Goal: Transaction & Acquisition: Purchase product/service

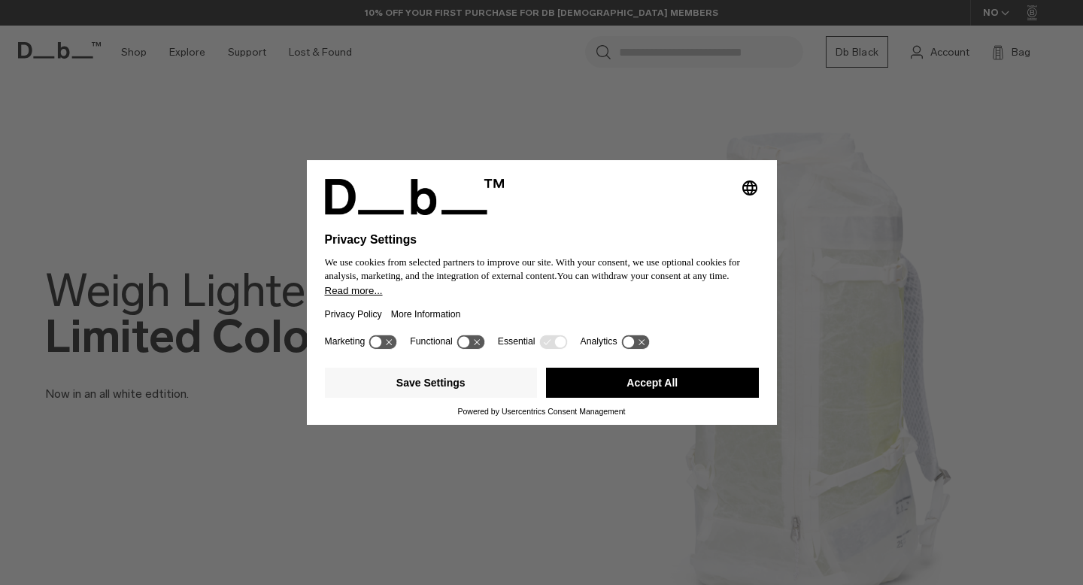
click at [639, 380] on button "Accept All" at bounding box center [652, 383] width 213 height 30
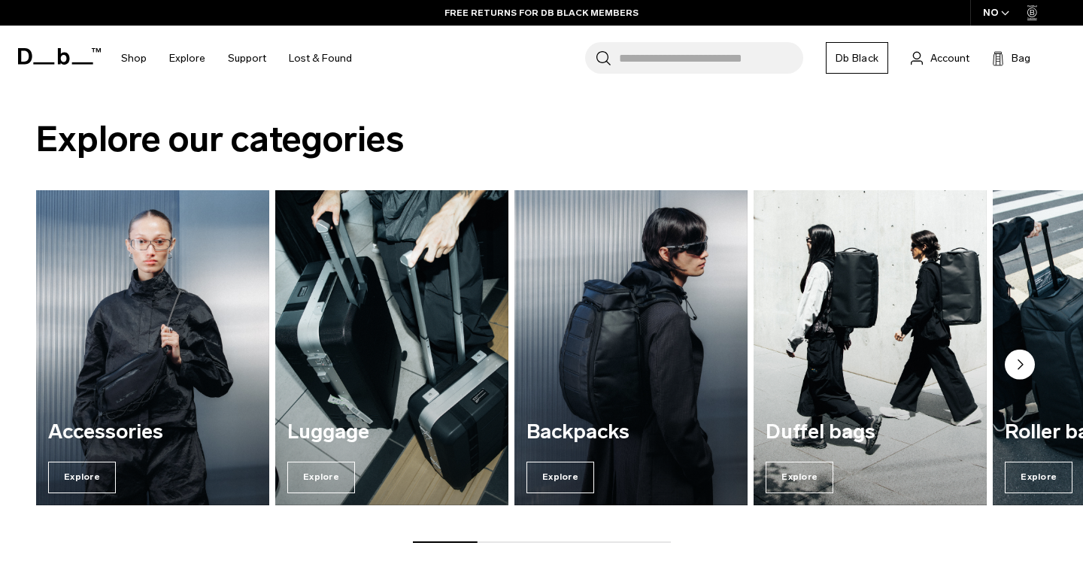
scroll to position [1040, 0]
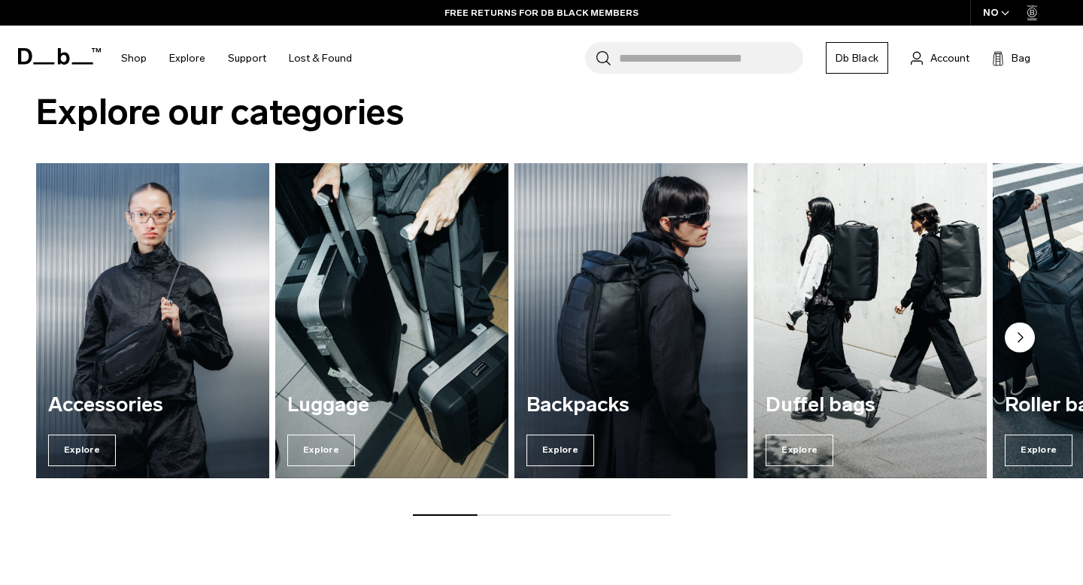
click at [648, 345] on img "3 / 7" at bounding box center [632, 321] width 240 height 324
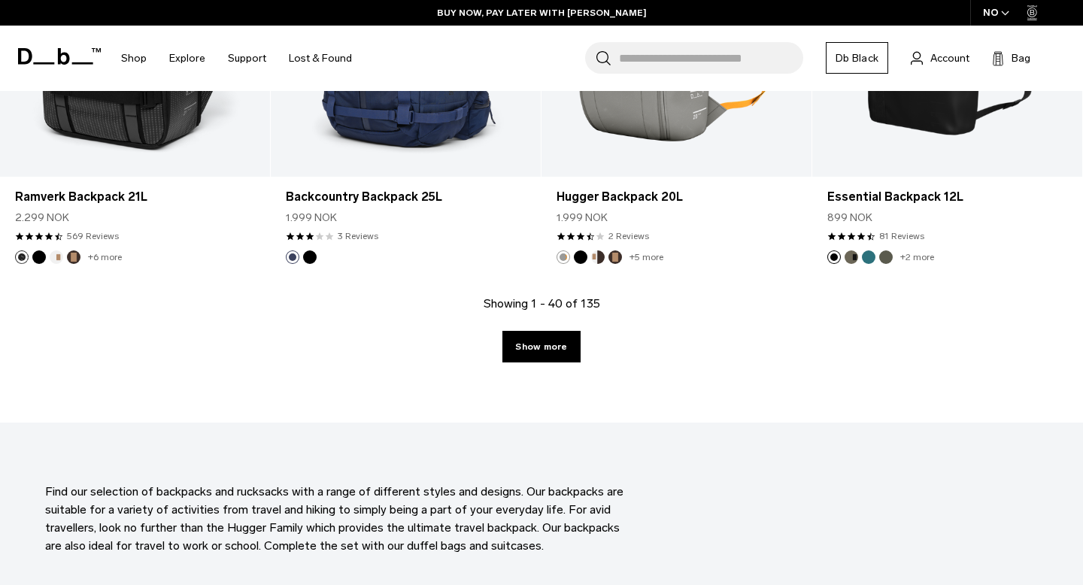
scroll to position [4314, 0]
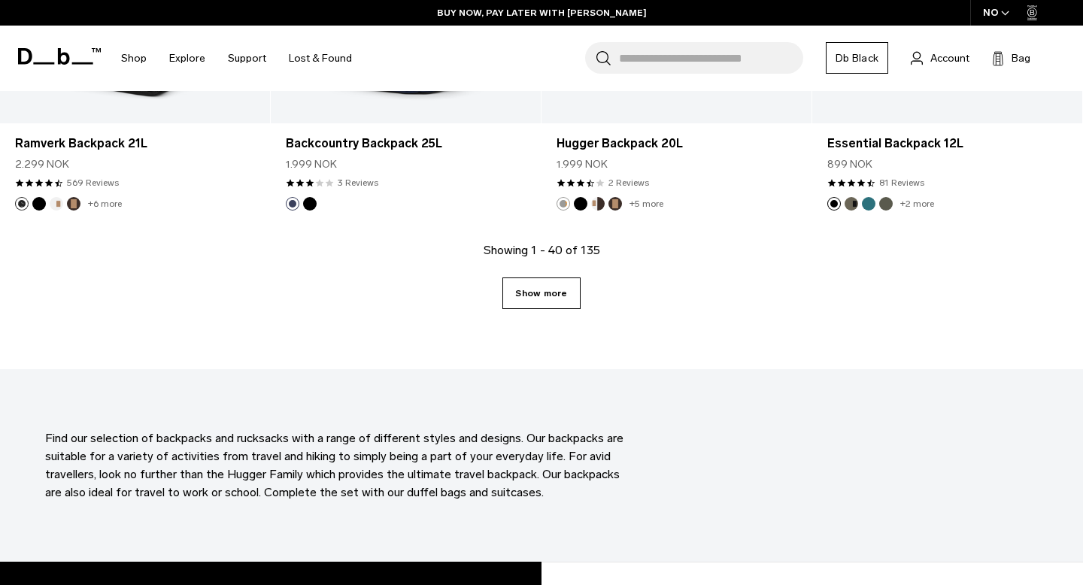
click at [547, 293] on link "Show more" at bounding box center [541, 294] width 77 height 32
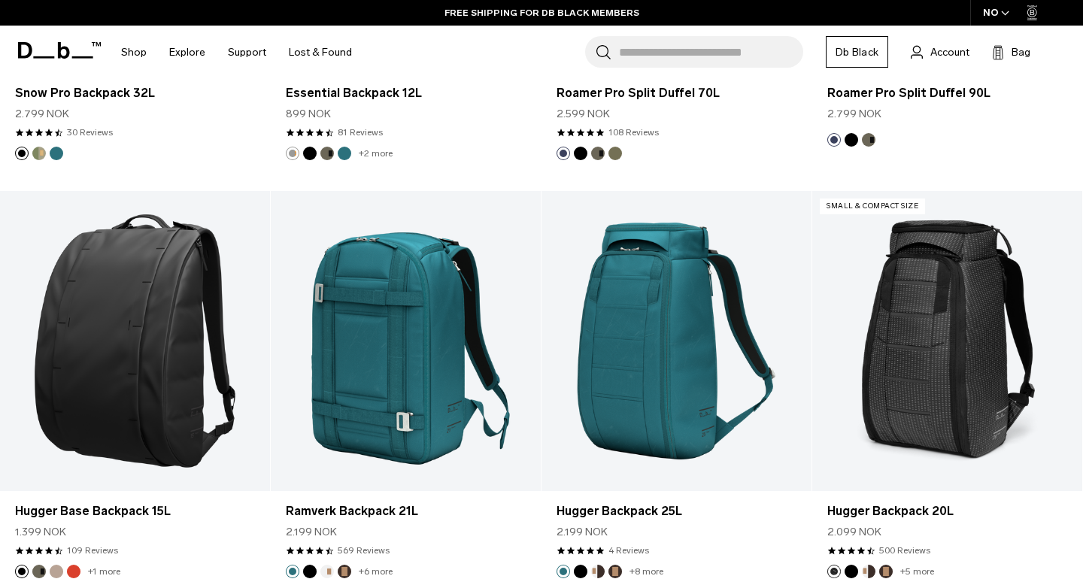
scroll to position [5288, 0]
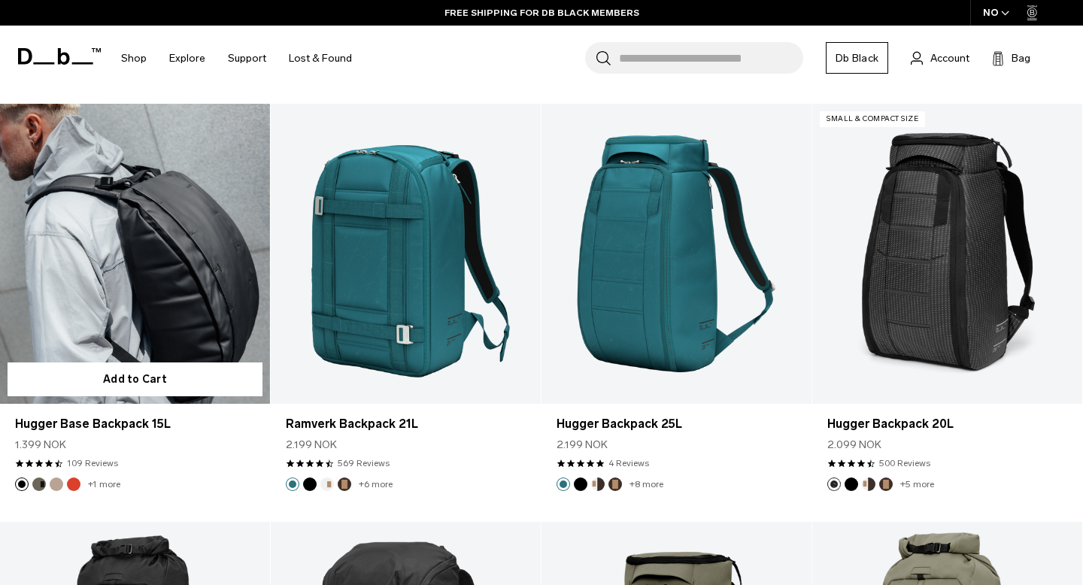
click at [123, 302] on link "Hugger Base Backpack 15L" at bounding box center [135, 254] width 270 height 300
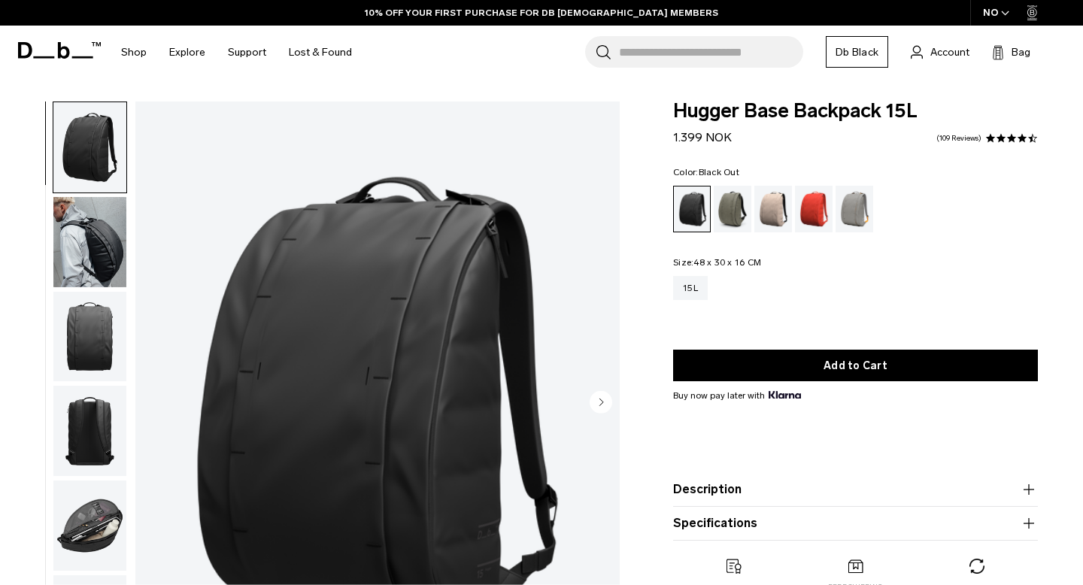
click at [89, 507] on img "button" at bounding box center [89, 526] width 73 height 90
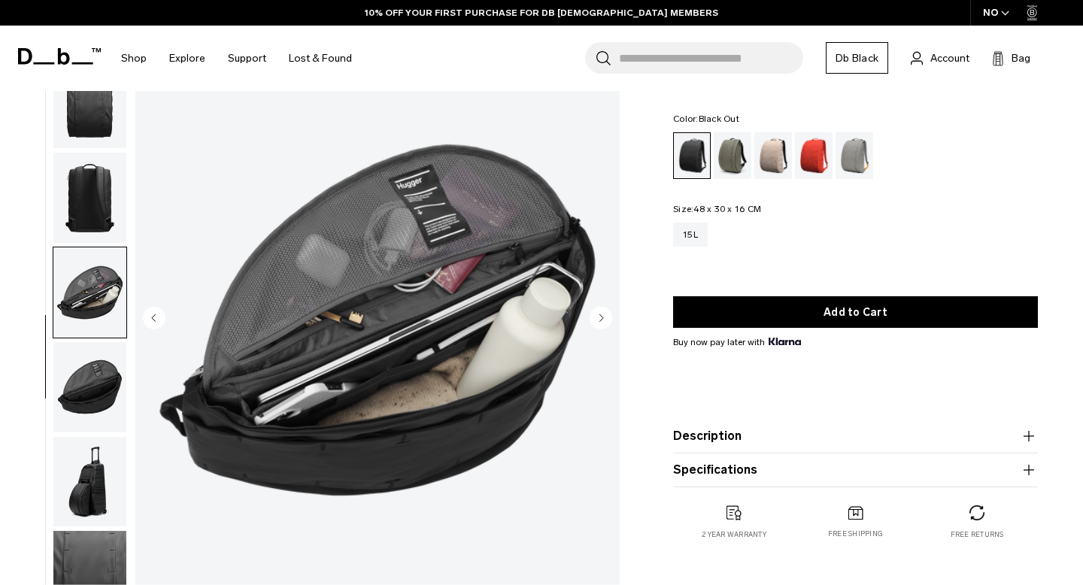
scroll to position [85, 0]
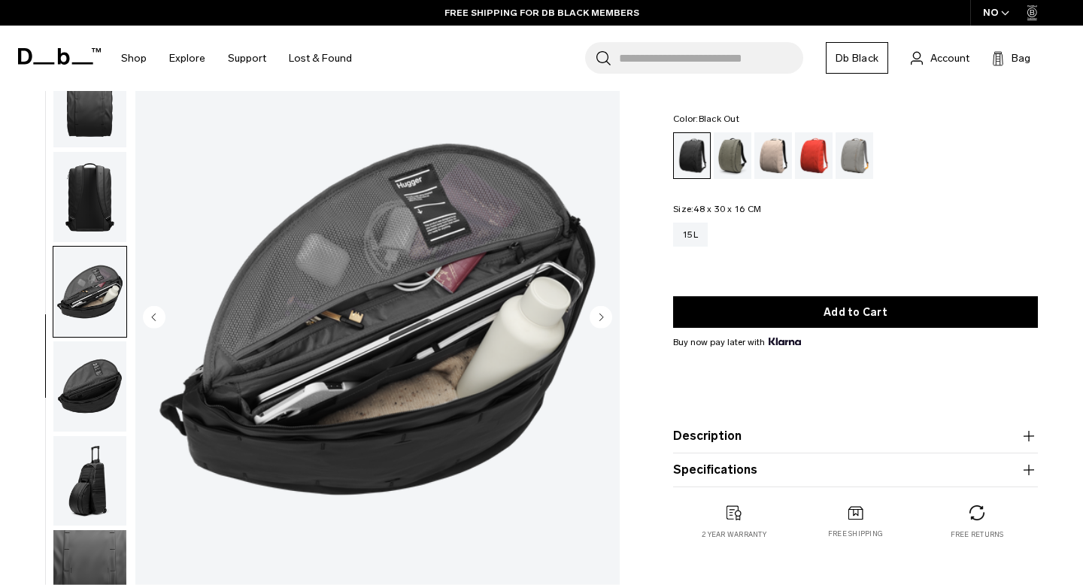
click at [109, 375] on img "button" at bounding box center [89, 387] width 73 height 90
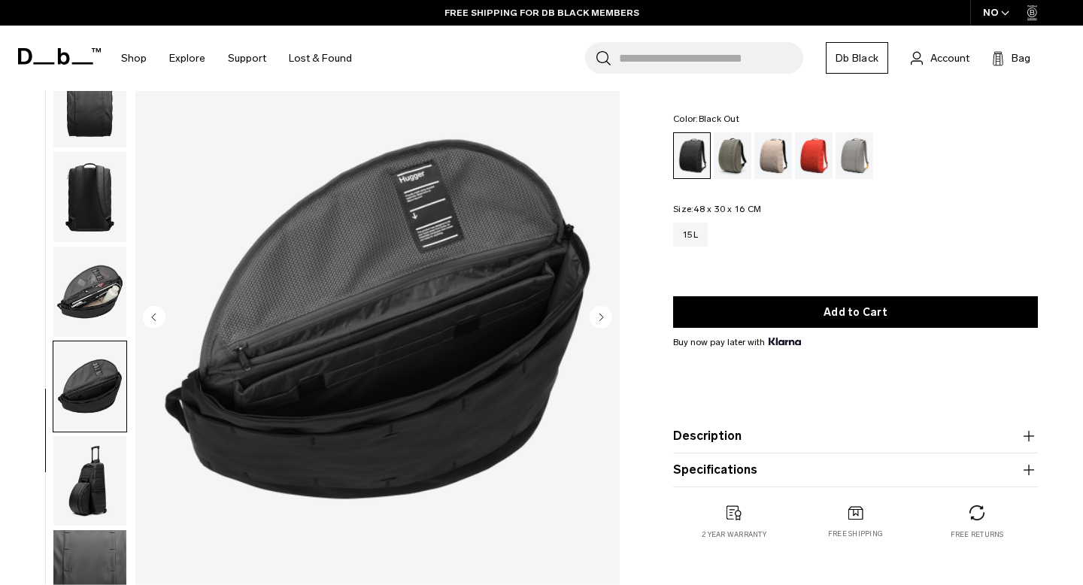
click at [87, 451] on img "button" at bounding box center [89, 481] width 73 height 90
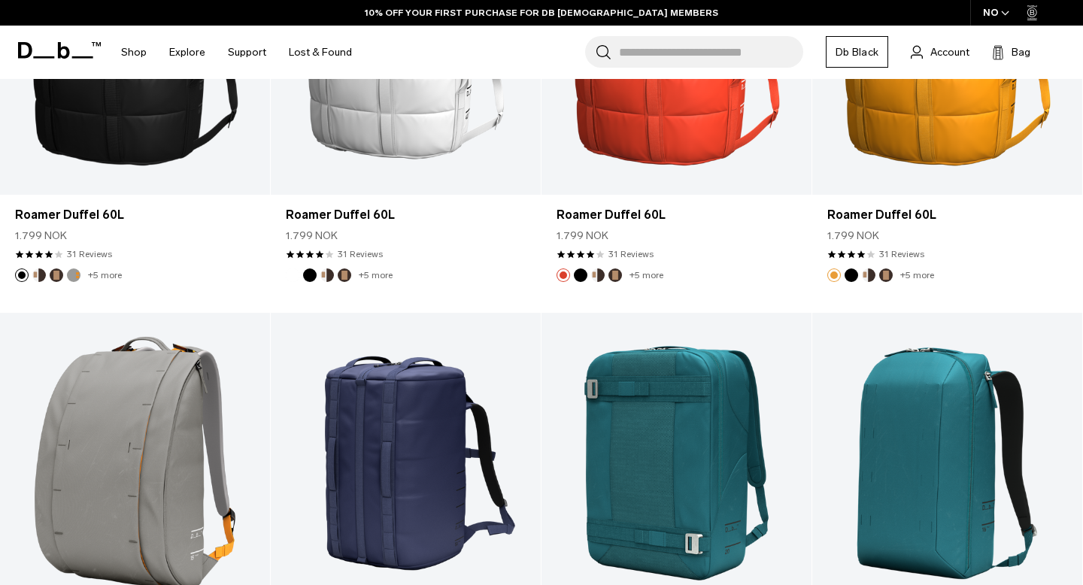
scroll to position [3092, 0]
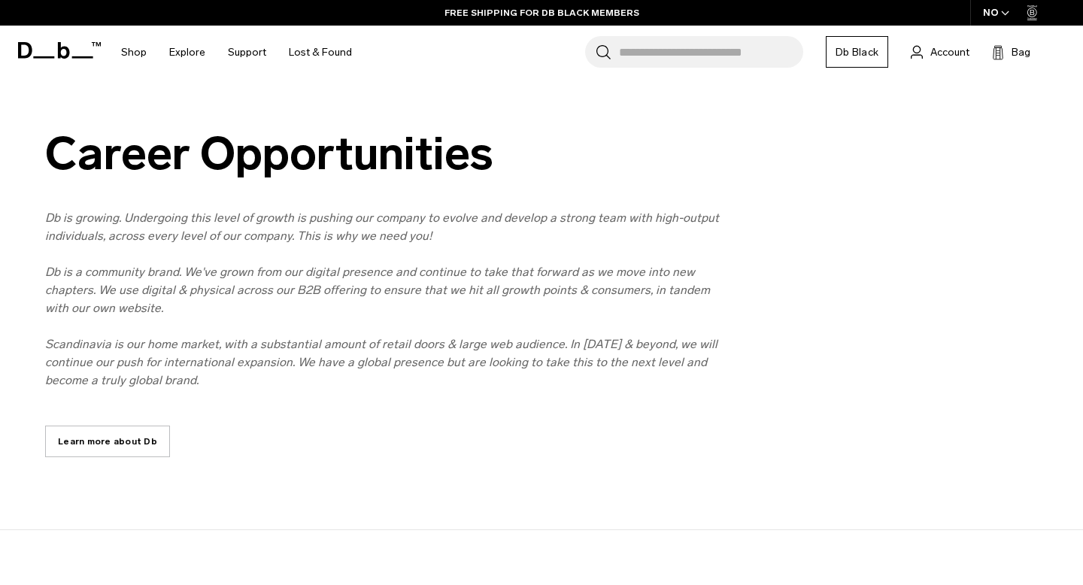
scroll to position [699, 0]
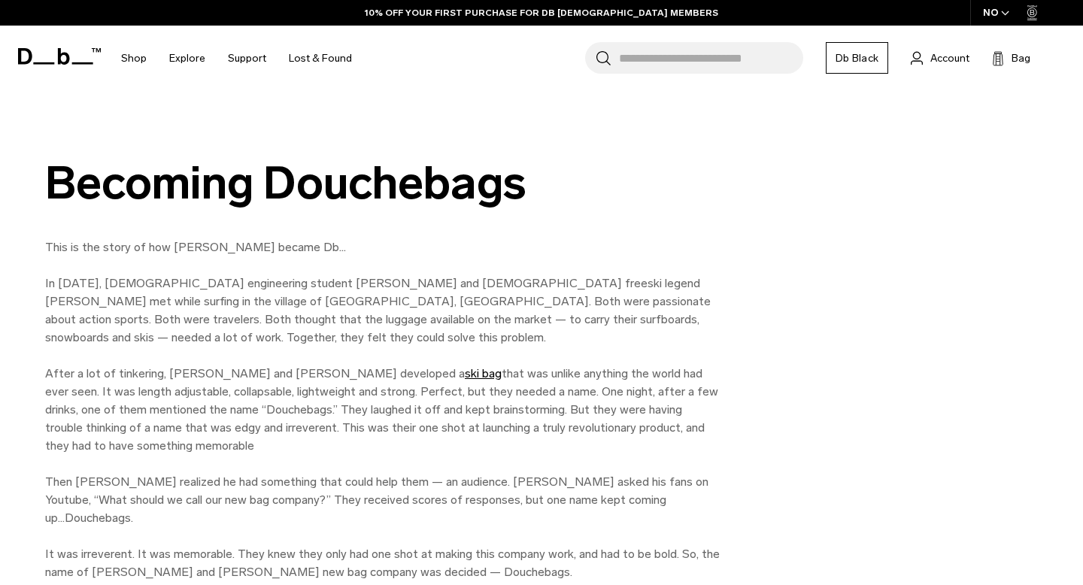
scroll to position [676, 0]
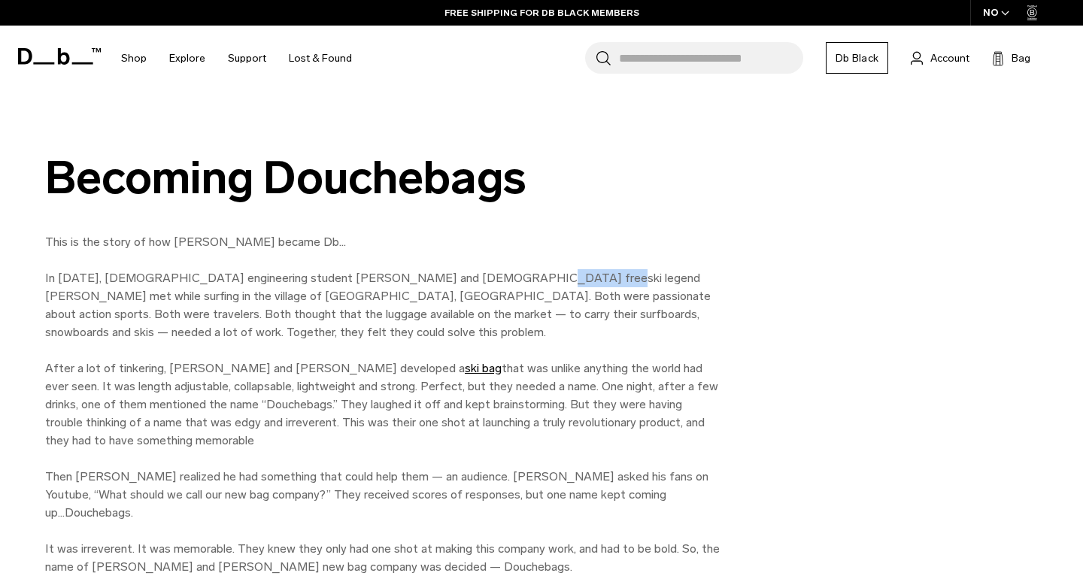
drag, startPoint x: 478, startPoint y: 278, endPoint x: 536, endPoint y: 275, distance: 58.0
click at [536, 275] on p "This is the story of how Douchebags became Db… In 2009, Norwegian engineering s…" at bounding box center [383, 404] width 677 height 343
copy p "Jon Olsson"
click at [636, 387] on p "This is the story of how Douchebags became Db… In 2009, Norwegian engineering s…" at bounding box center [383, 404] width 677 height 343
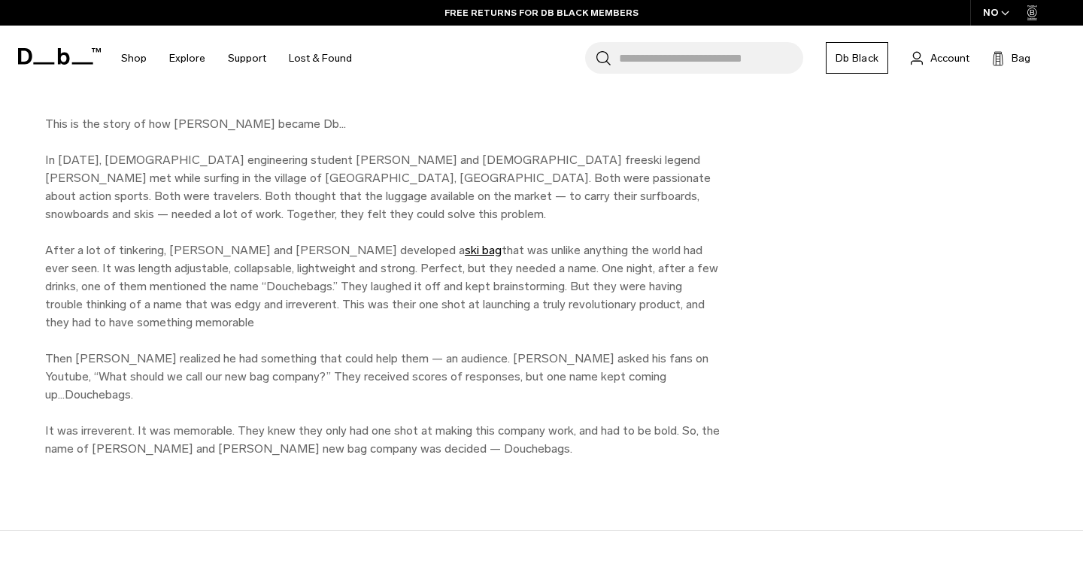
scroll to position [798, 0]
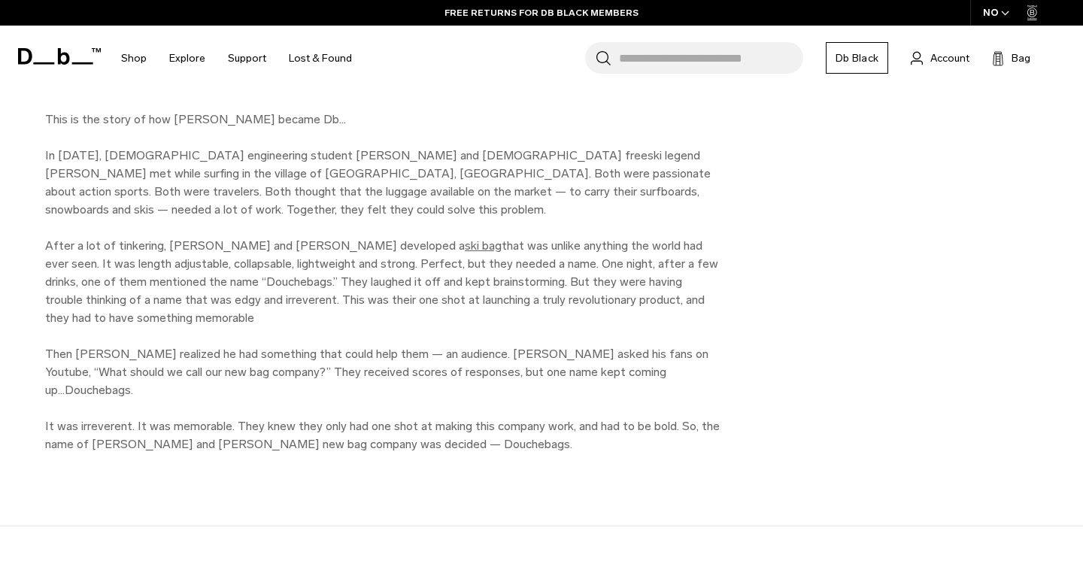
click at [465, 248] on link "ski bag" at bounding box center [483, 245] width 37 height 14
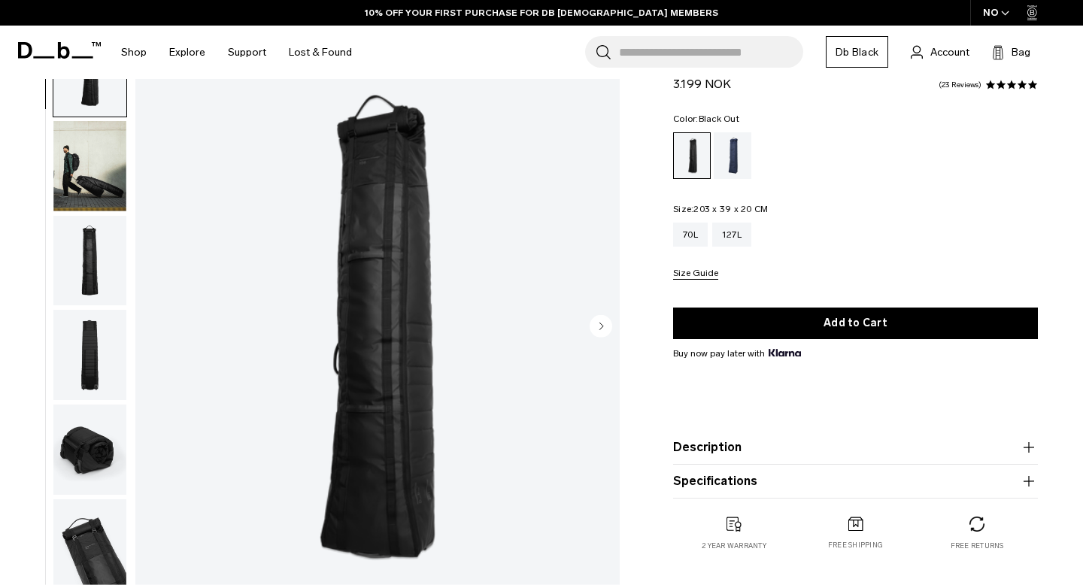
scroll to position [72, 0]
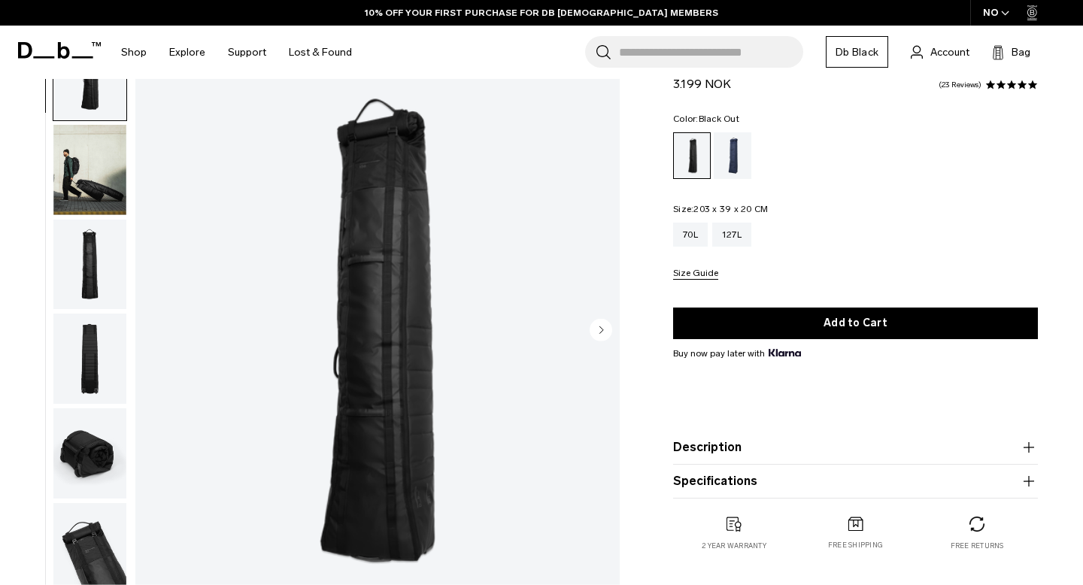
click at [111, 181] on img "button" at bounding box center [89, 170] width 73 height 90
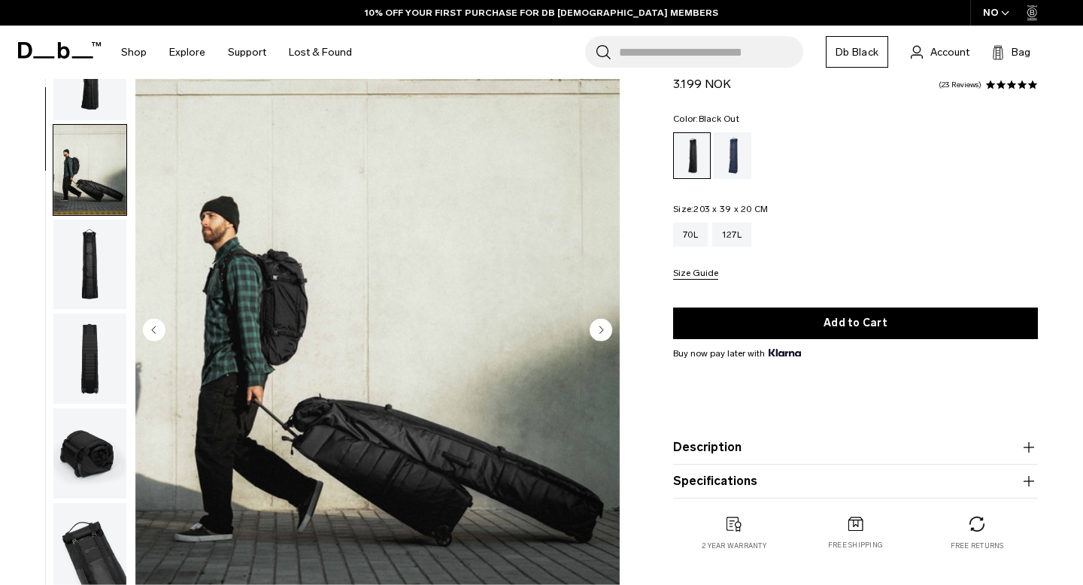
scroll to position [95, 0]
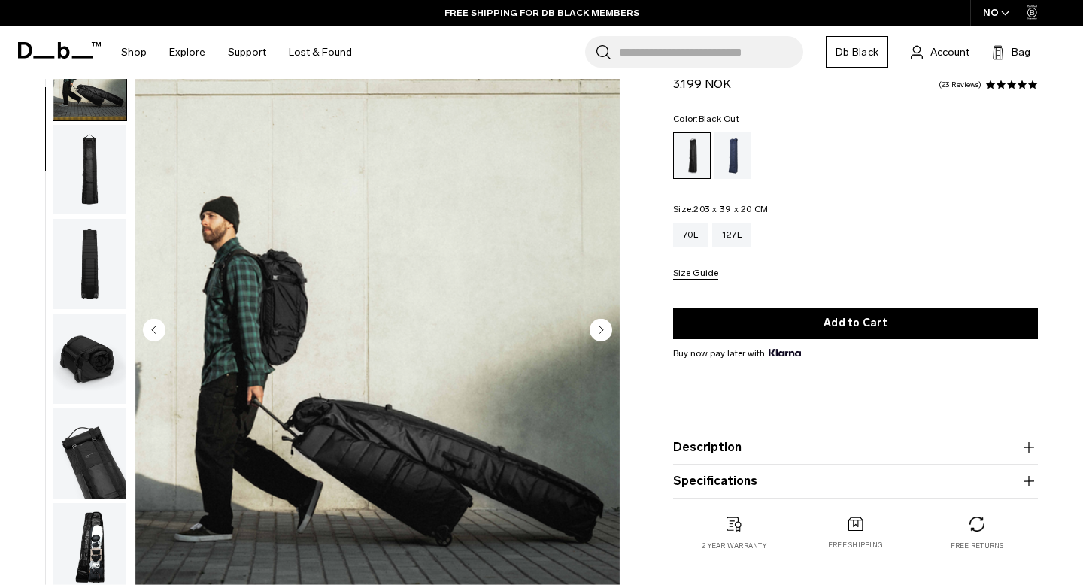
click at [84, 184] on img "button" at bounding box center [89, 170] width 73 height 90
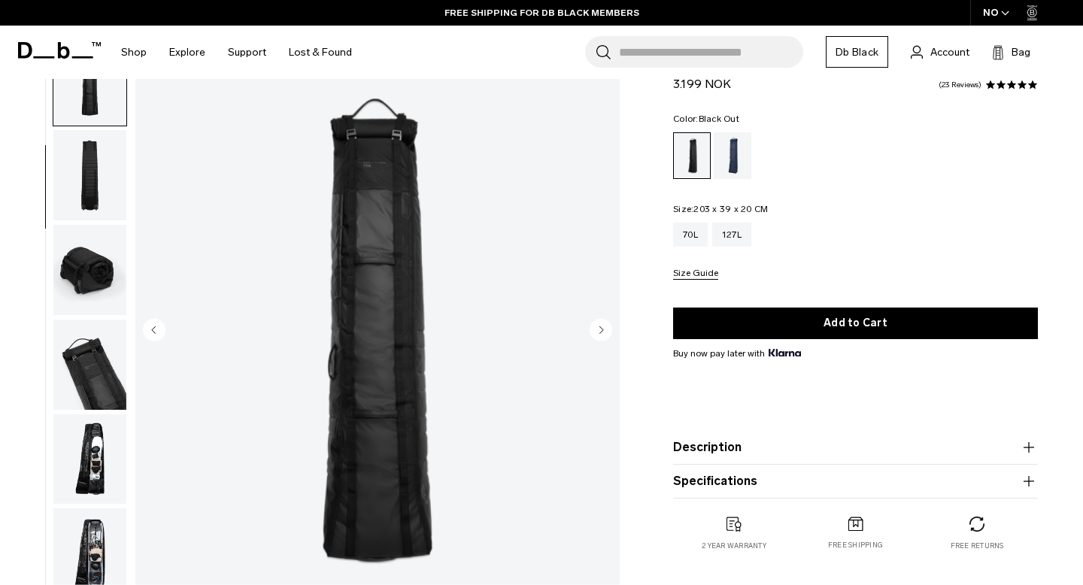
scroll to position [190, 0]
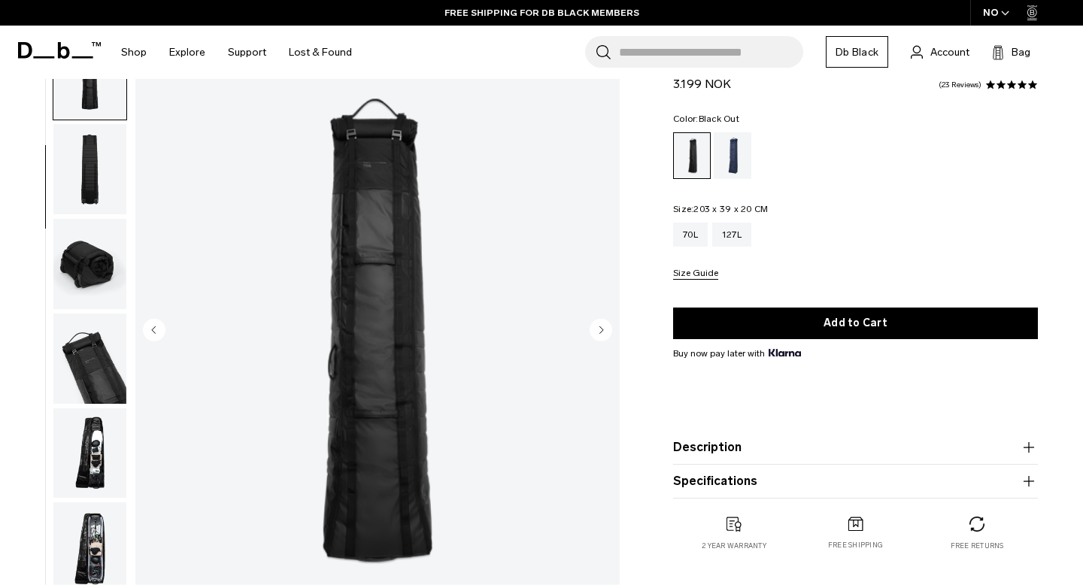
click at [99, 238] on img "button" at bounding box center [89, 264] width 73 height 90
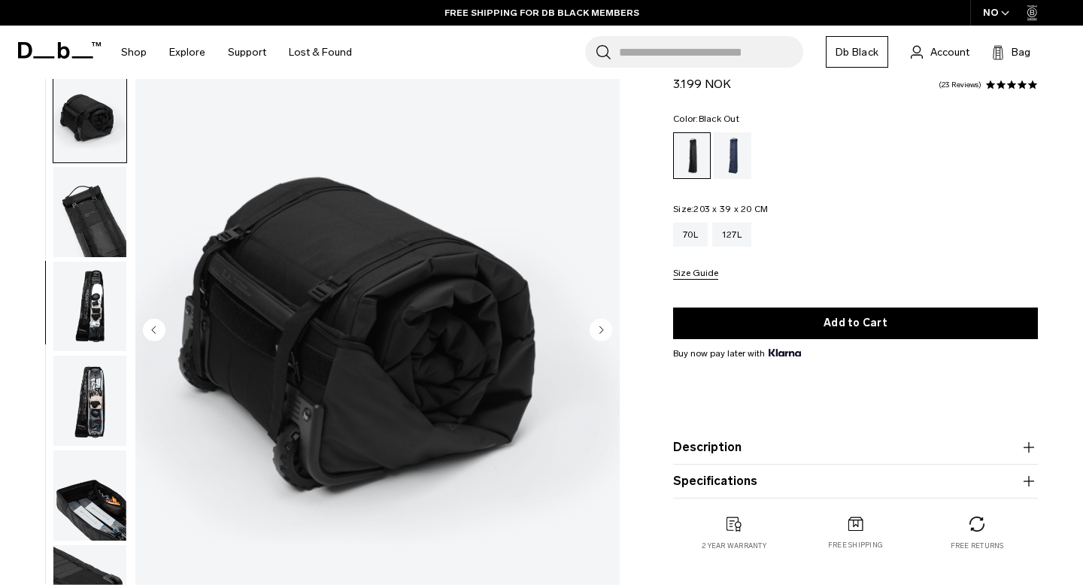
scroll to position [339, 0]
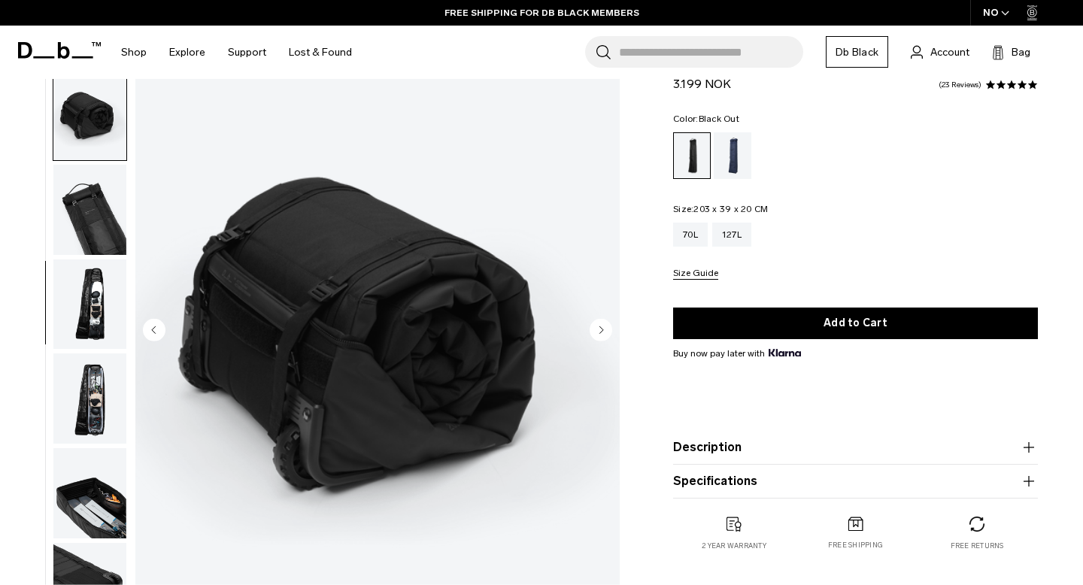
click at [102, 214] on img "button" at bounding box center [89, 210] width 73 height 90
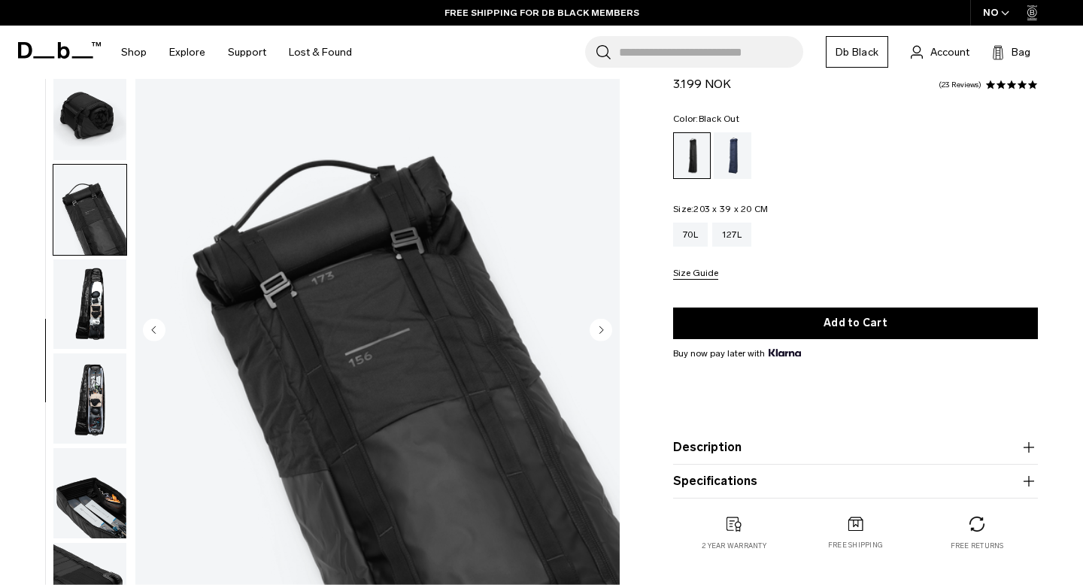
click at [100, 293] on img "button" at bounding box center [89, 305] width 73 height 90
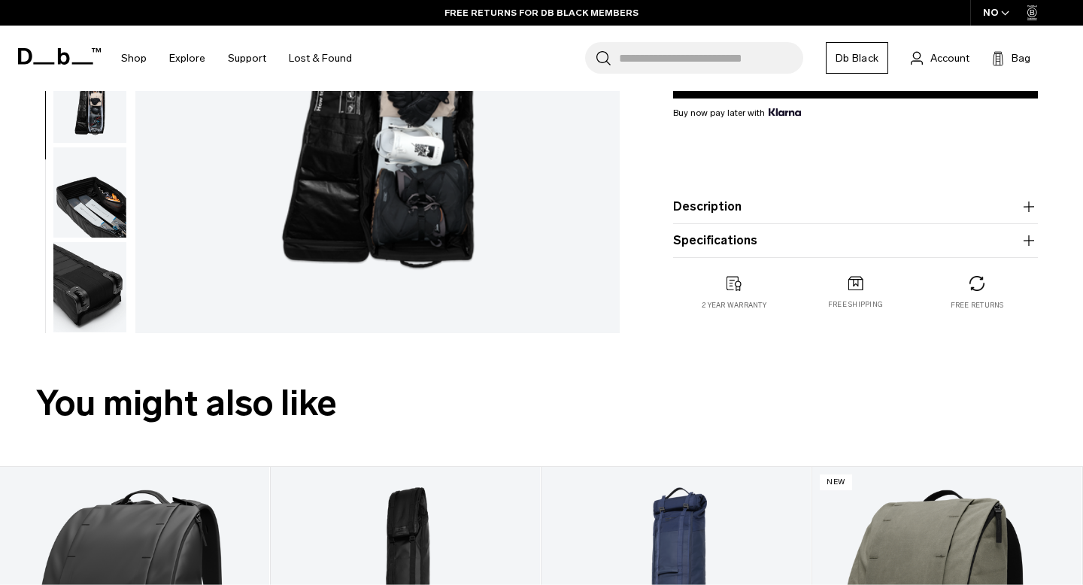
scroll to position [374, 0]
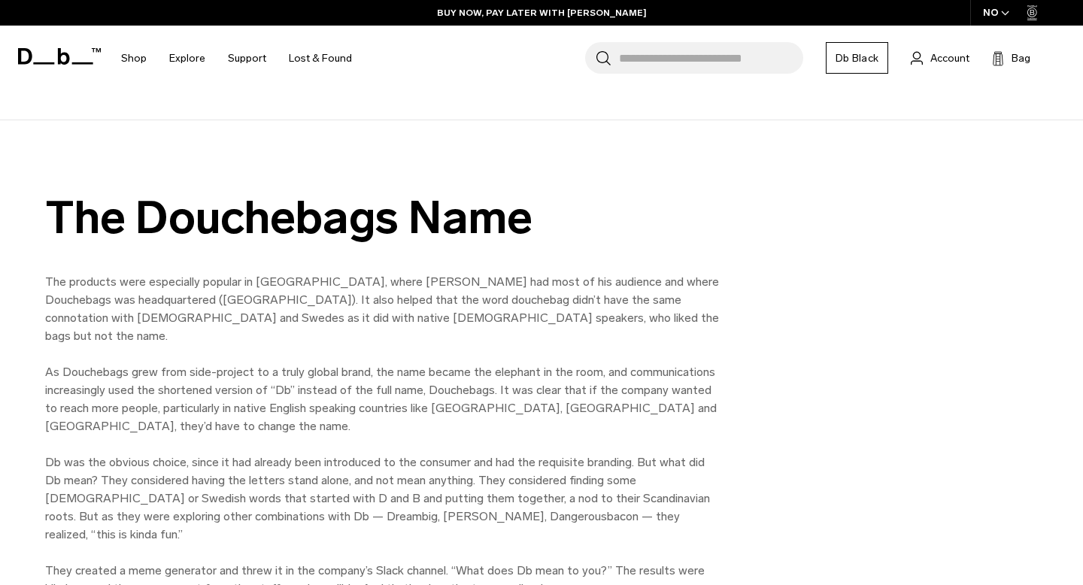
scroll to position [1739, 0]
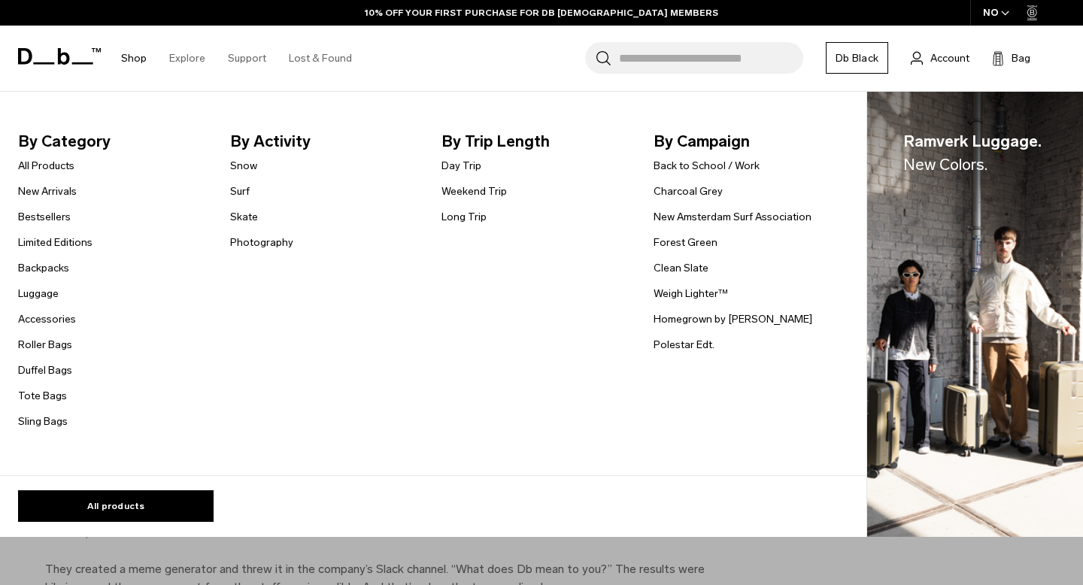
click at [135, 59] on link "Shop" at bounding box center [134, 58] width 26 height 53
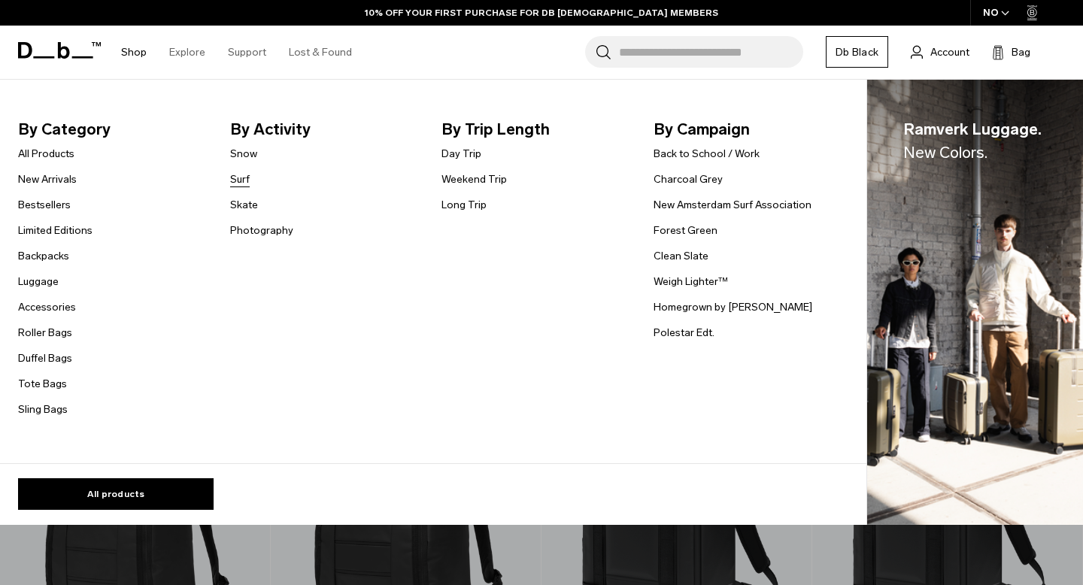
click at [238, 181] on link "Surf" at bounding box center [240, 180] width 20 height 16
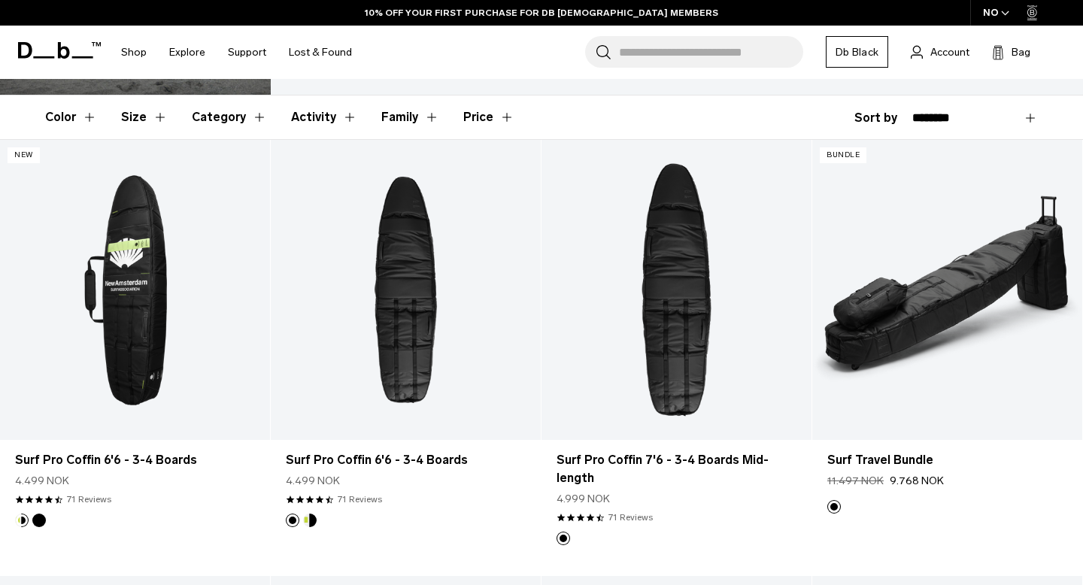
scroll to position [260, 0]
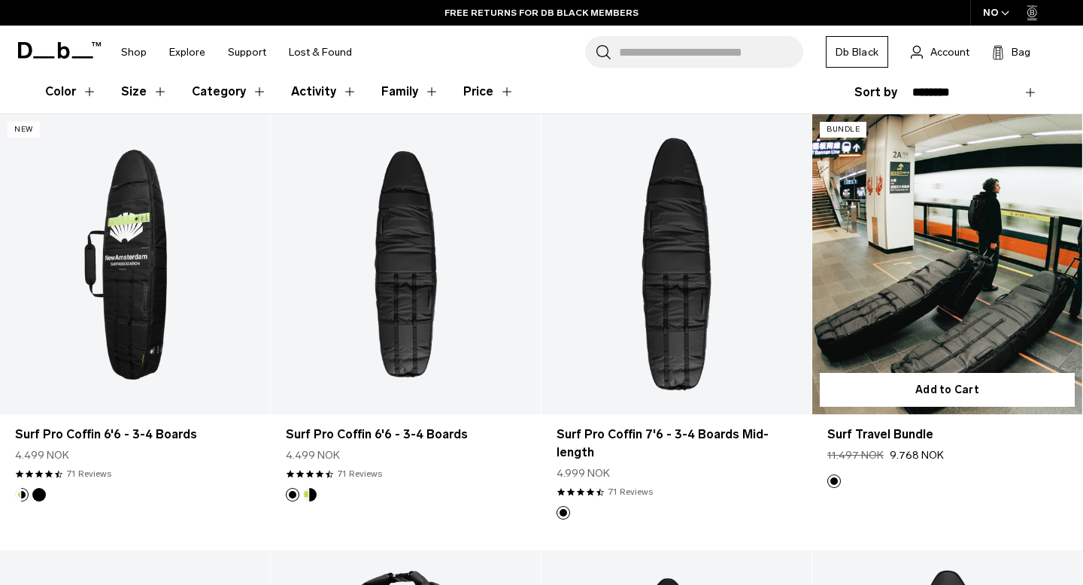
click at [971, 296] on link "Surf Travel Bundle" at bounding box center [947, 264] width 270 height 300
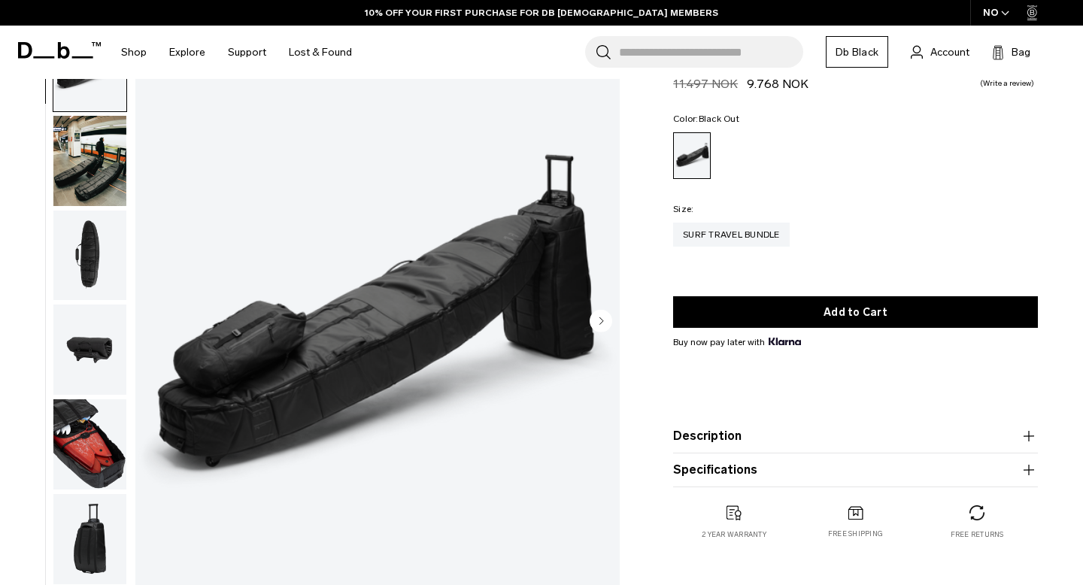
scroll to position [84, 0]
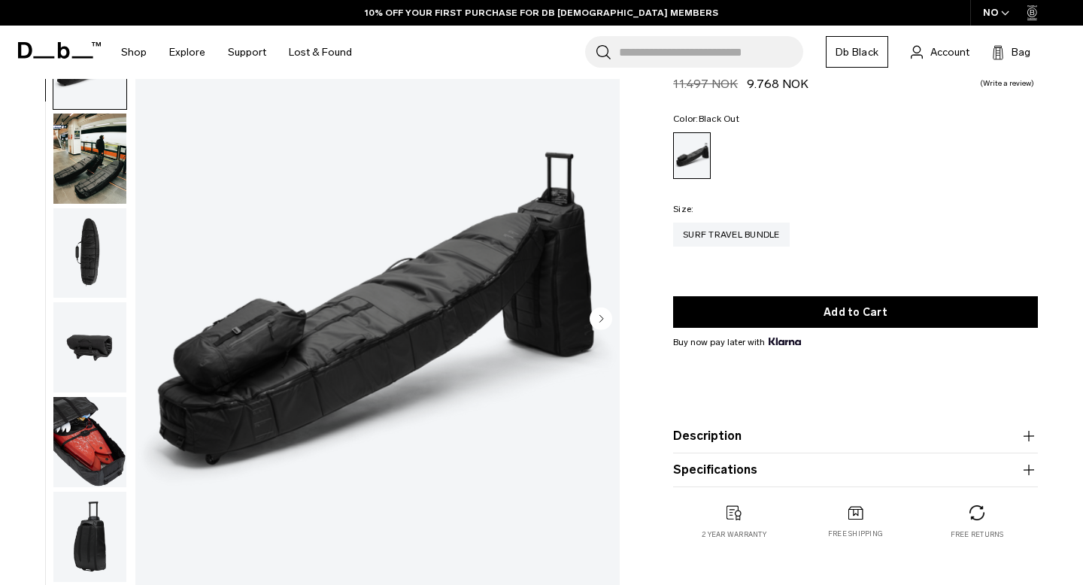
click at [95, 275] on img "button" at bounding box center [89, 253] width 73 height 90
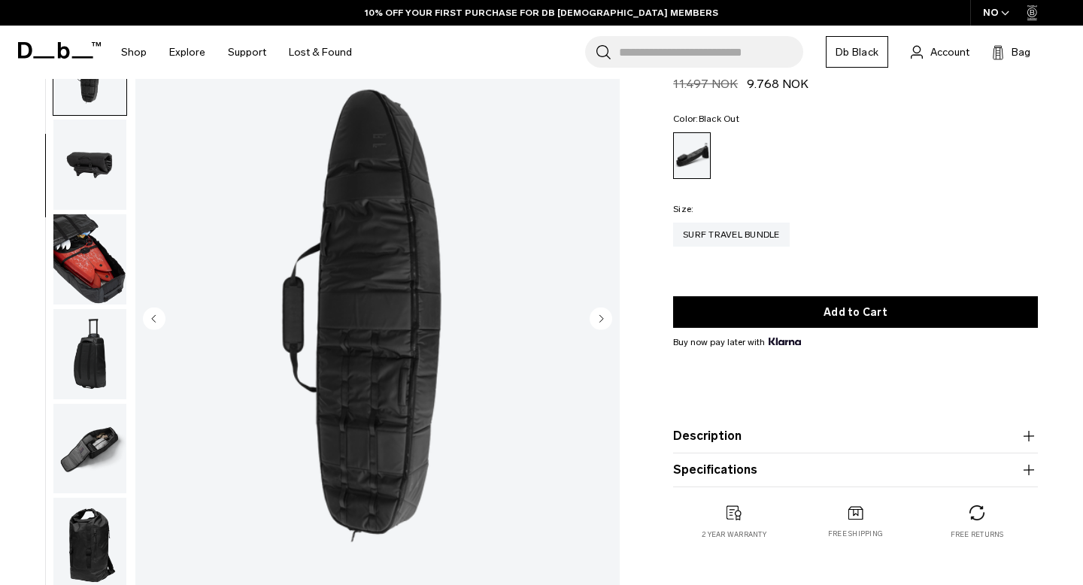
scroll to position [190, 0]
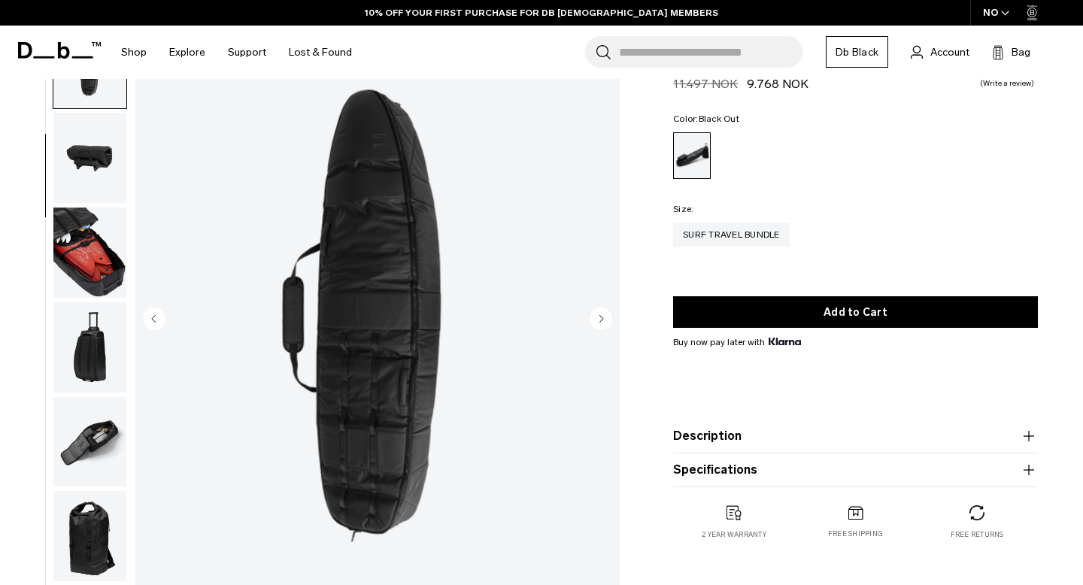
click at [94, 180] on img "button" at bounding box center [89, 158] width 73 height 90
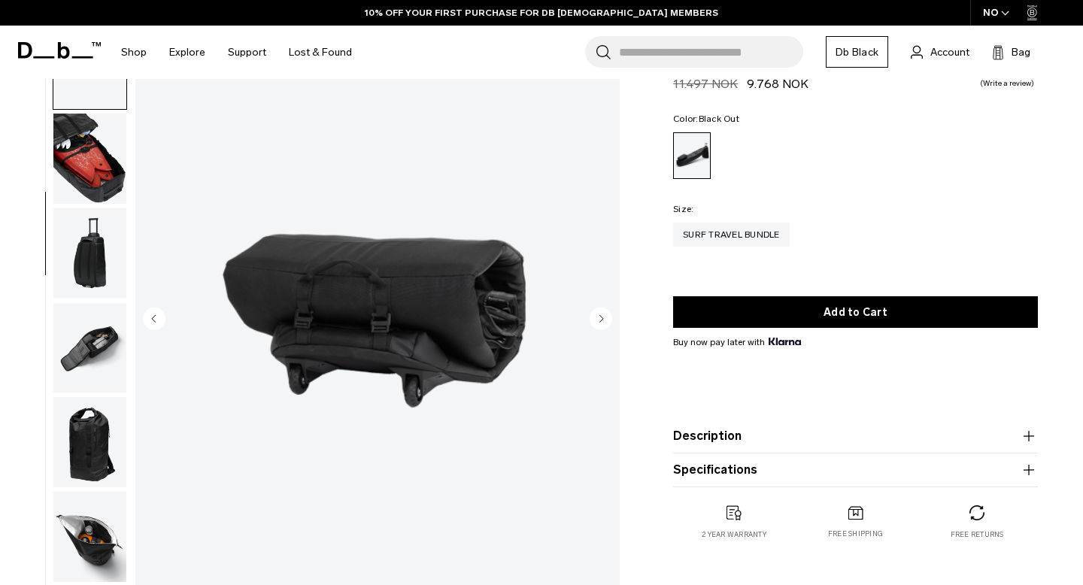
click at [94, 176] on img "button" at bounding box center [89, 159] width 73 height 90
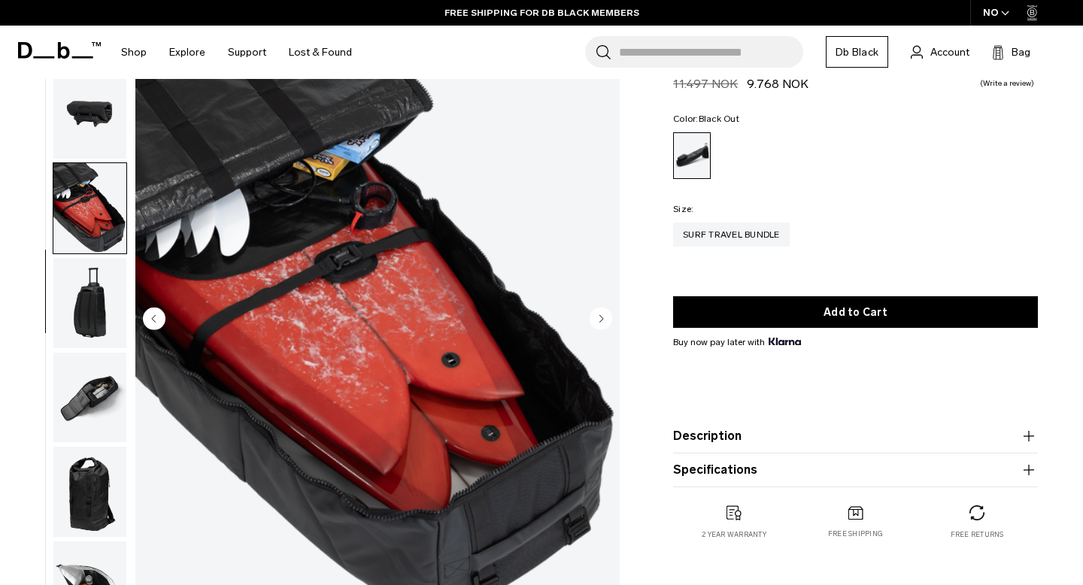
click at [99, 103] on img "button" at bounding box center [89, 113] width 73 height 90
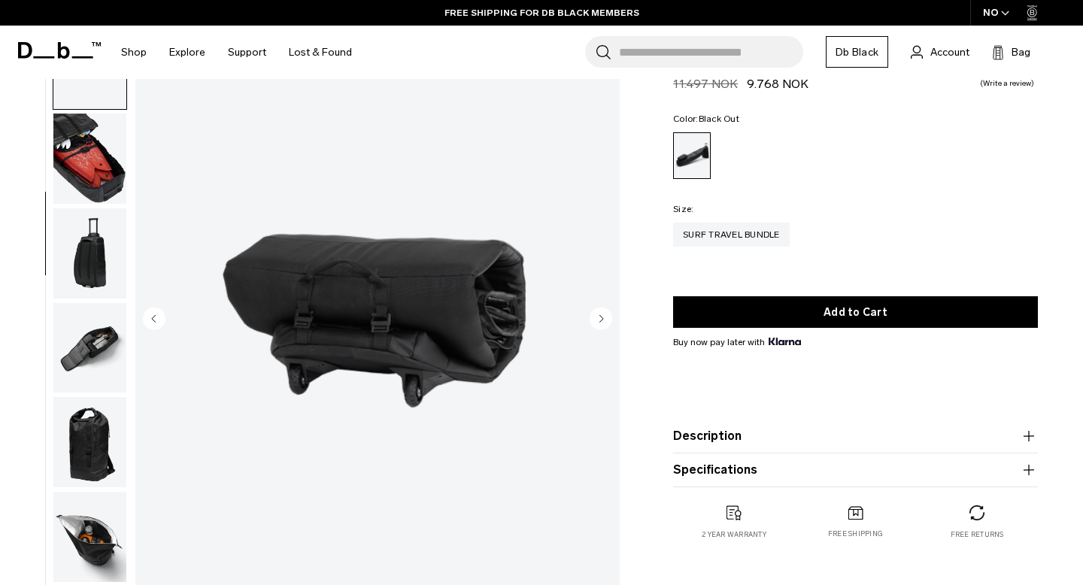
click at [87, 184] on img "button" at bounding box center [89, 159] width 73 height 90
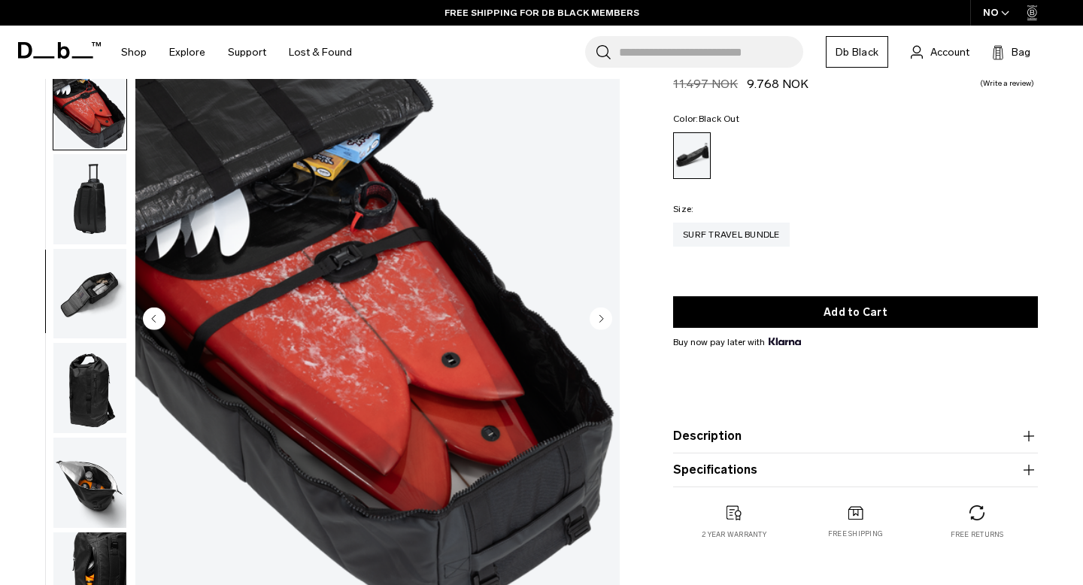
scroll to position [339, 0]
click at [84, 210] on img "button" at bounding box center [89, 198] width 73 height 90
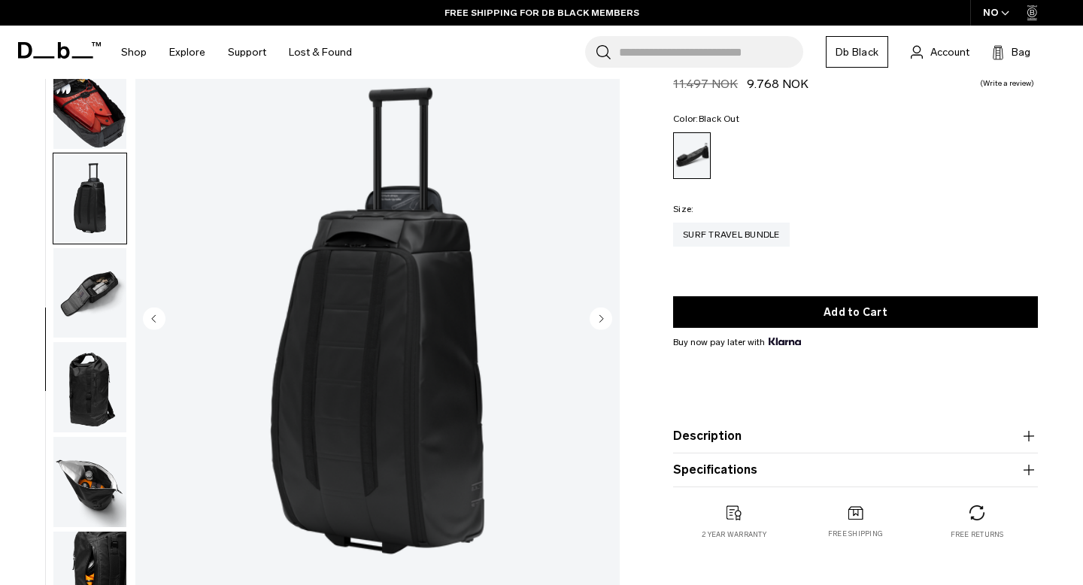
click at [93, 275] on img "button" at bounding box center [89, 293] width 73 height 90
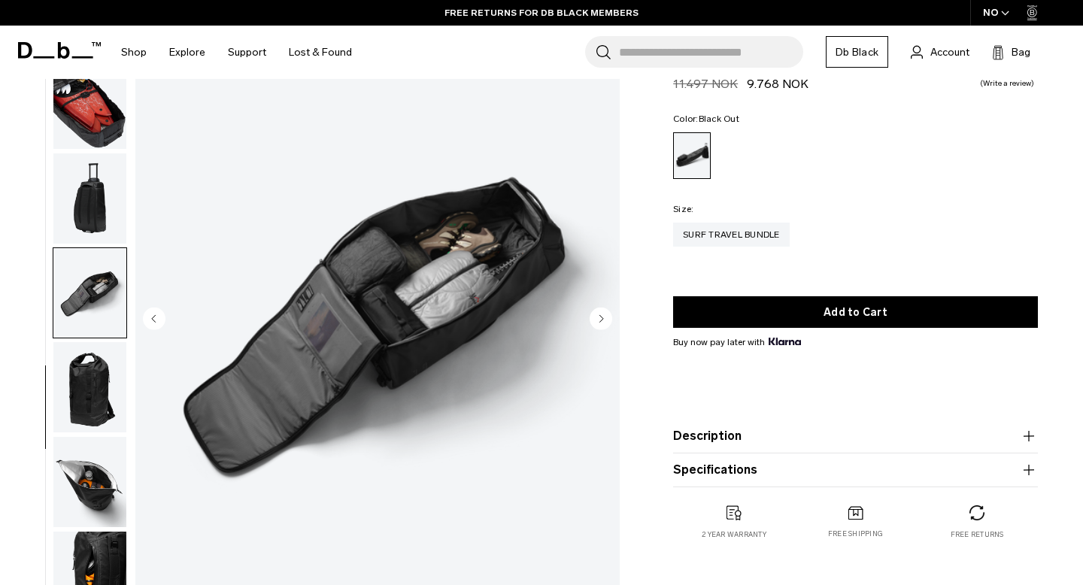
click at [107, 387] on img "button" at bounding box center [89, 387] width 73 height 90
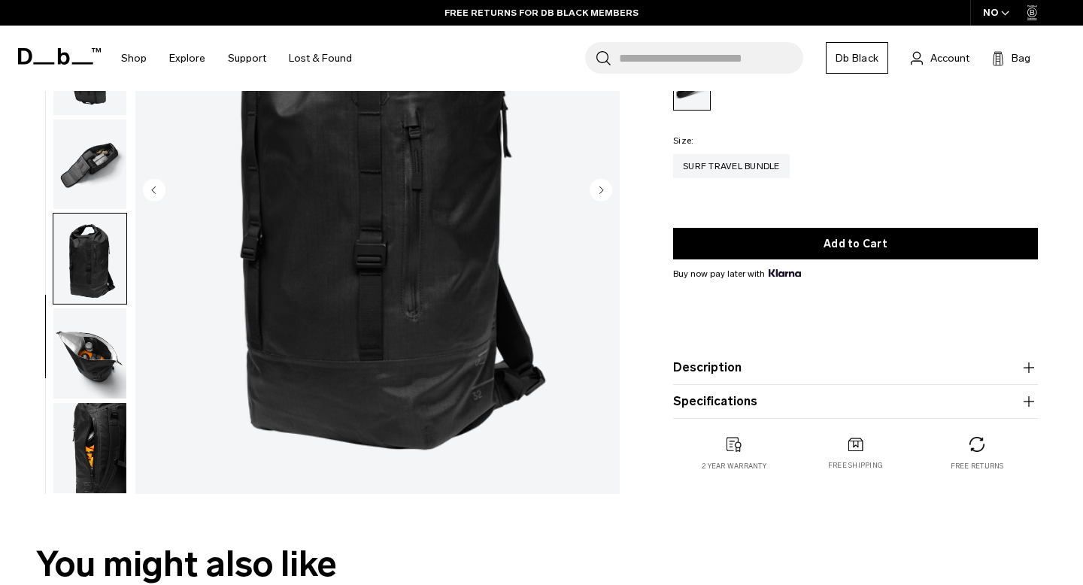
scroll to position [224, 0]
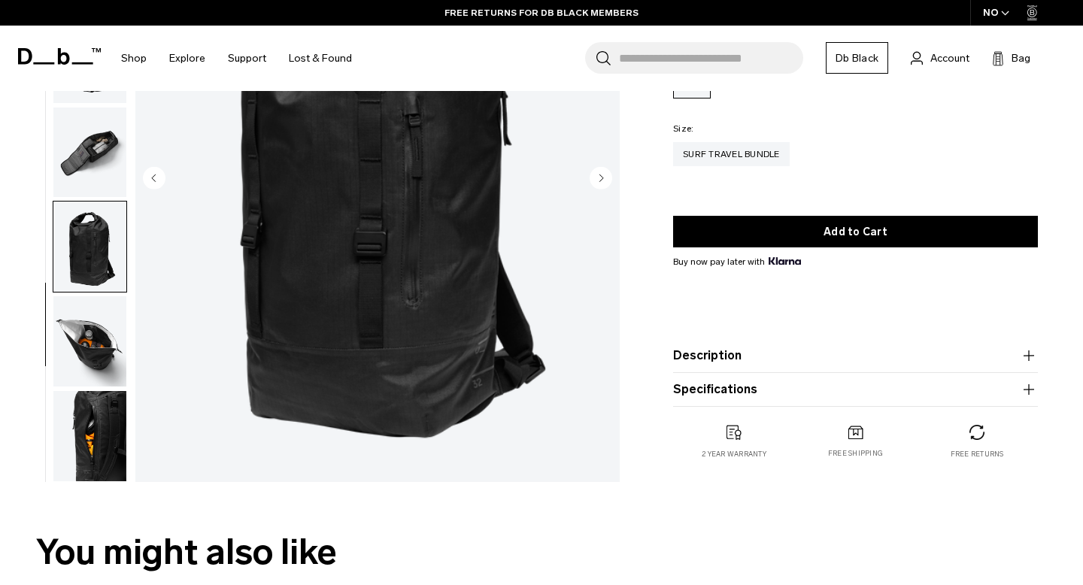
click at [82, 335] on img "button" at bounding box center [89, 341] width 73 height 90
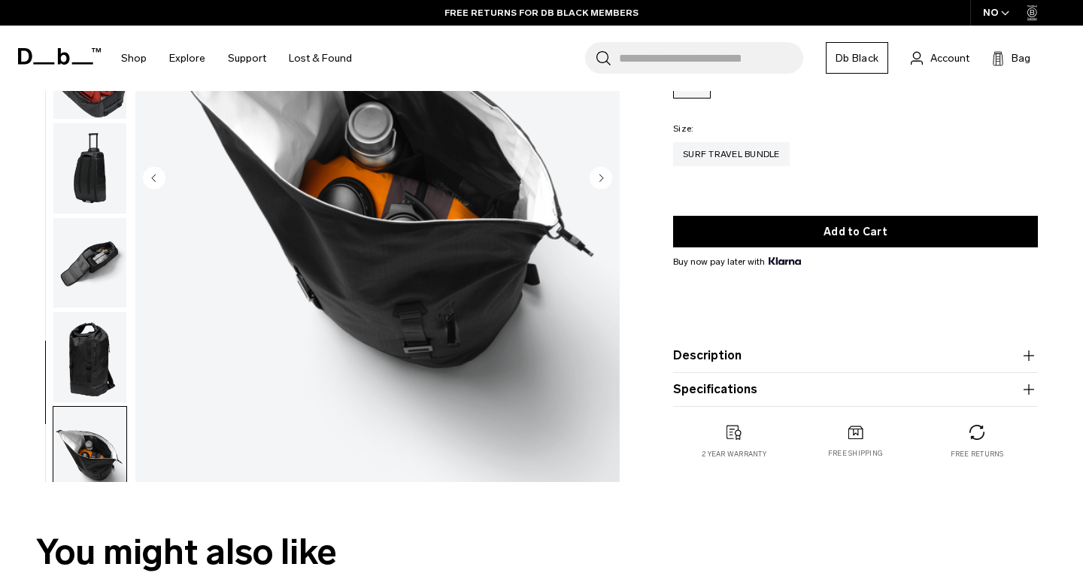
scroll to position [219, 0]
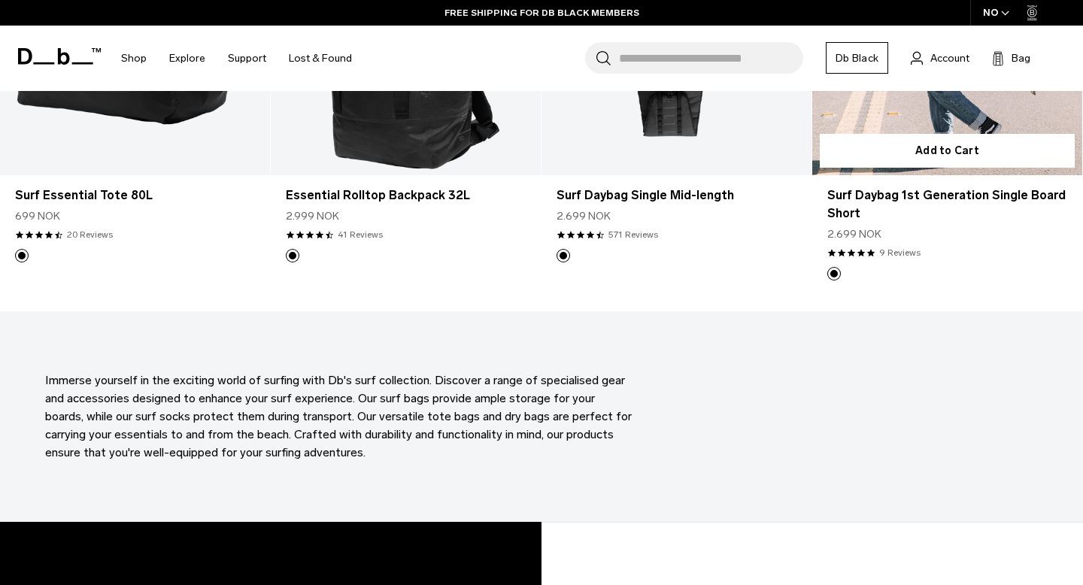
scroll to position [752, 0]
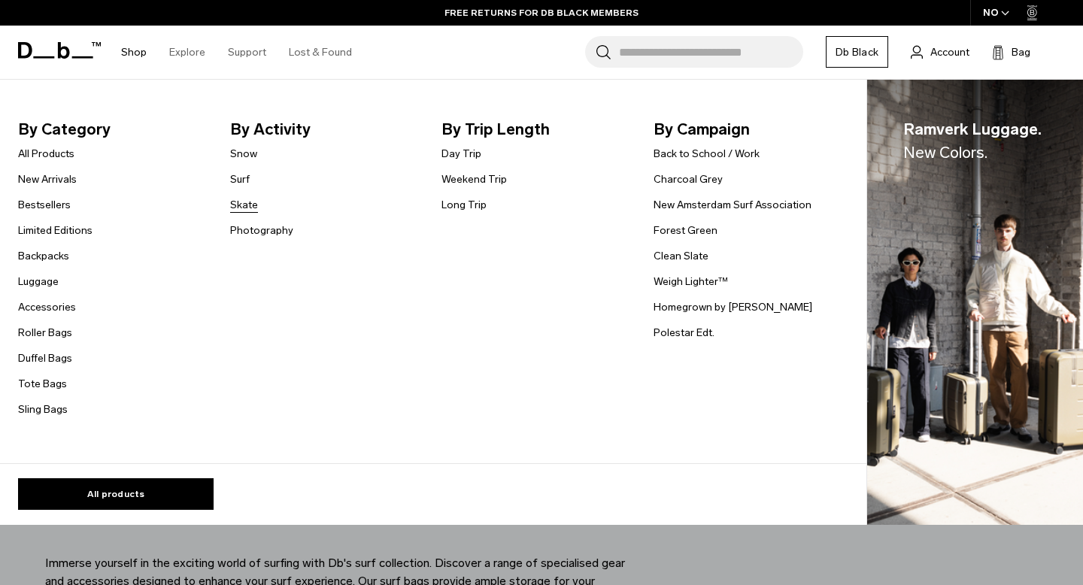
click at [240, 204] on link "Skate" at bounding box center [244, 205] width 28 height 16
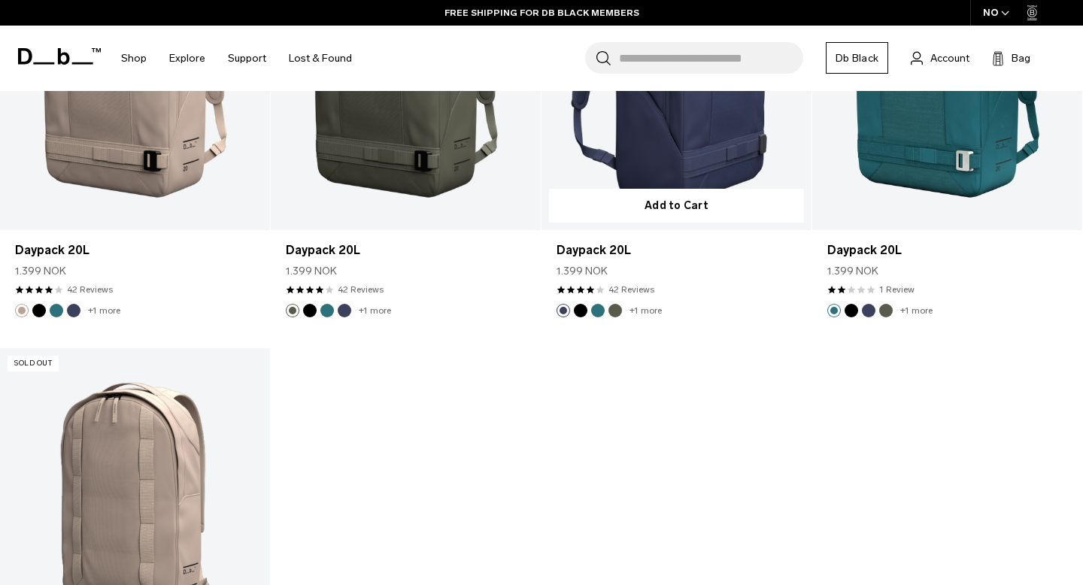
scroll to position [1044, 0]
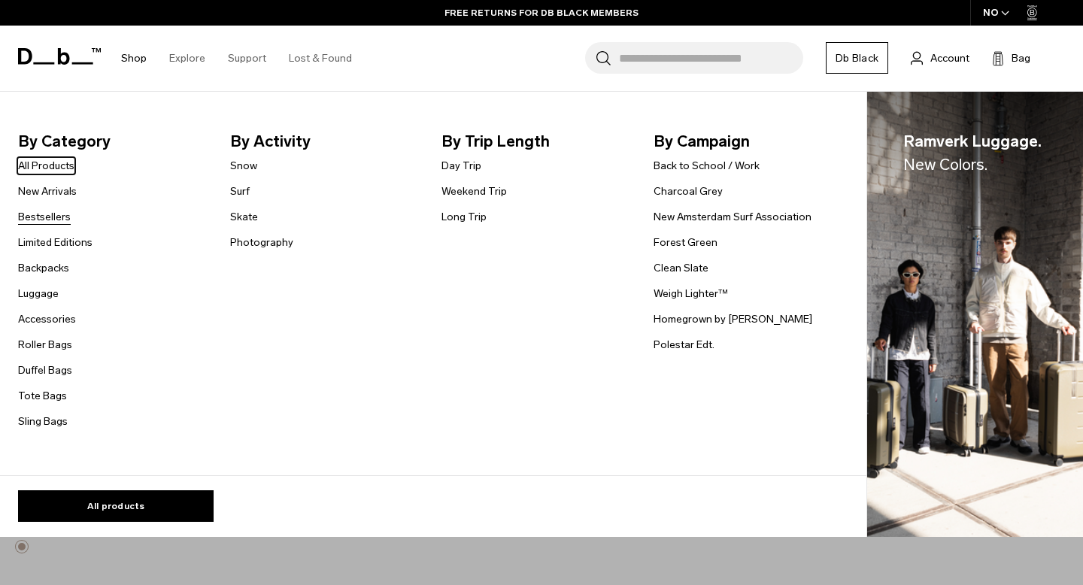
click at [42, 214] on link "Bestsellers" at bounding box center [44, 217] width 53 height 16
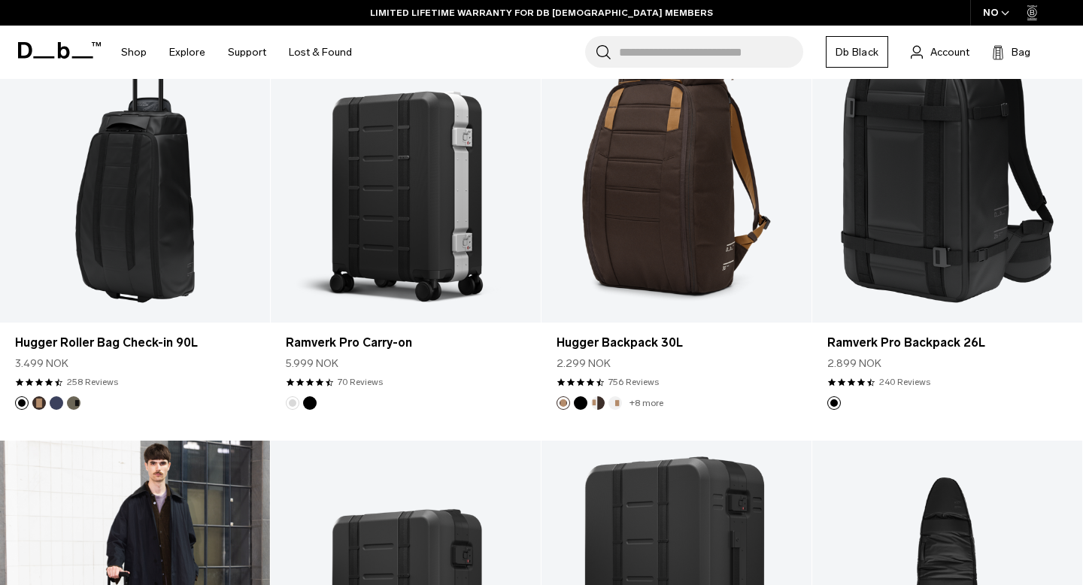
scroll to position [1346, 0]
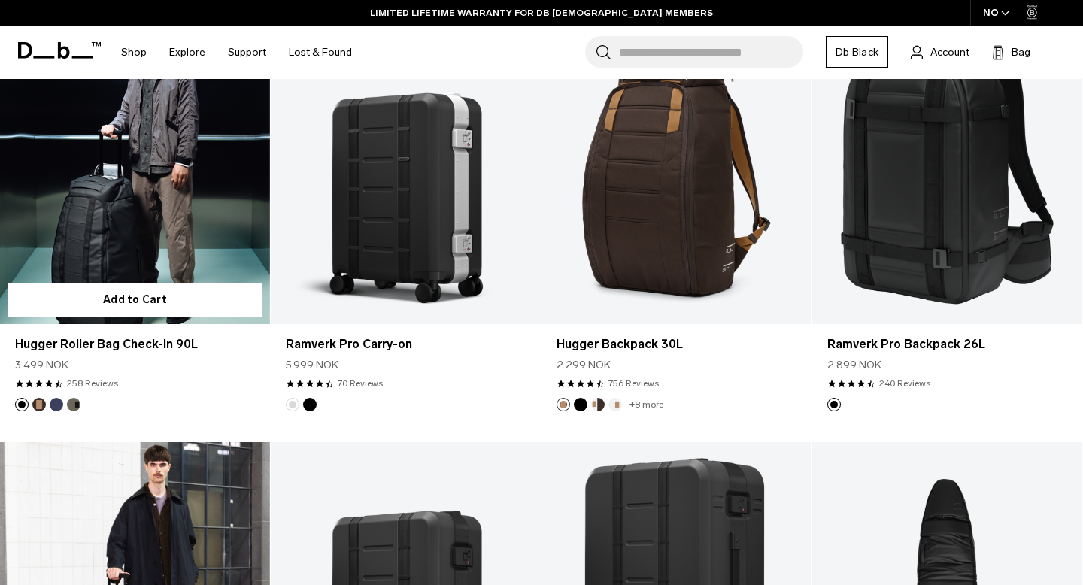
click at [168, 220] on link "Hugger Roller Bag Check-in 90L" at bounding box center [135, 174] width 270 height 300
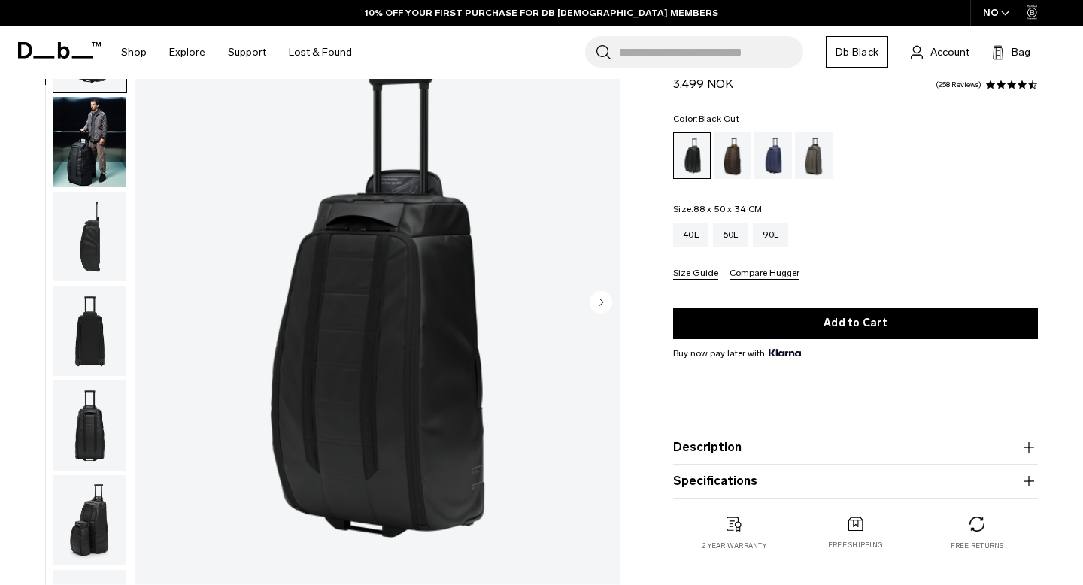
scroll to position [102, 0]
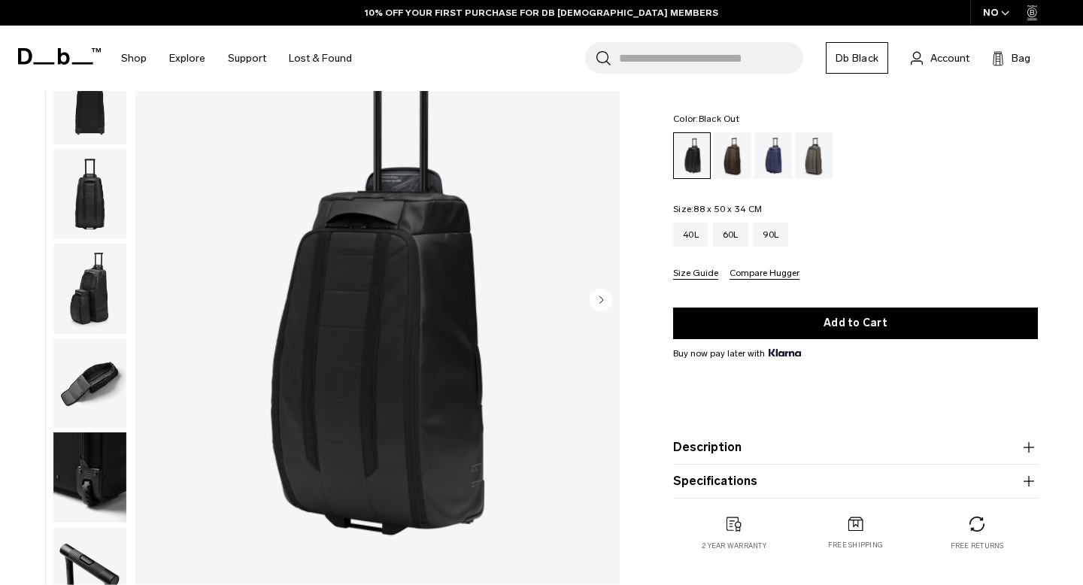
click at [90, 401] on img "button" at bounding box center [89, 384] width 73 height 90
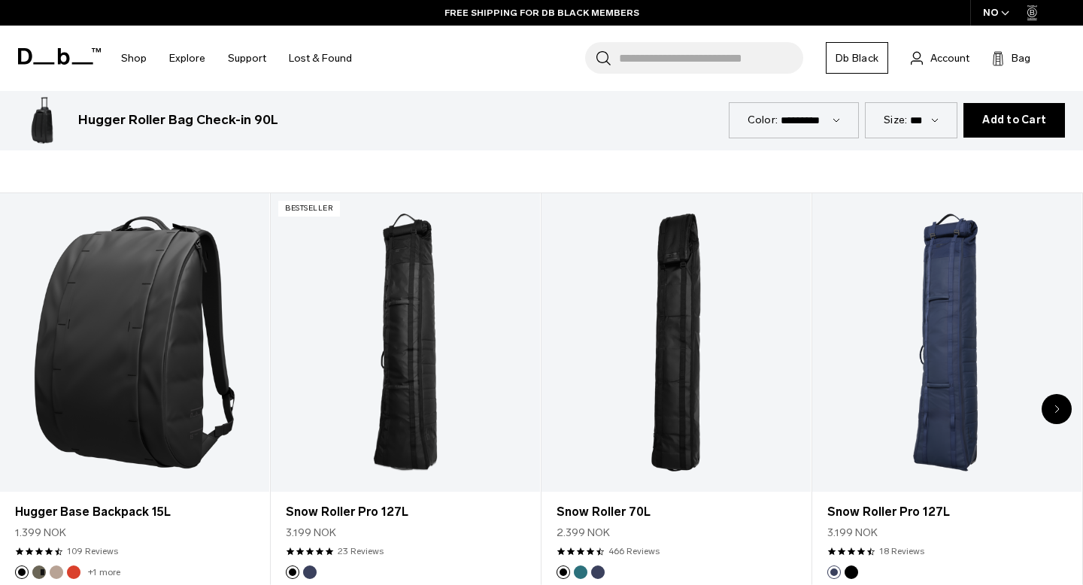
scroll to position [624, 0]
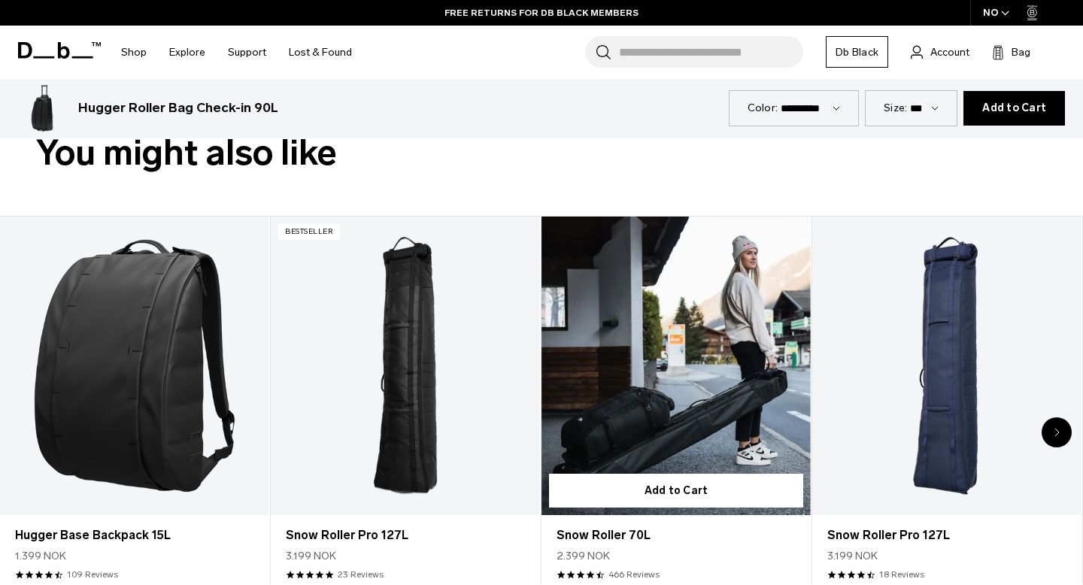
click at [664, 426] on link "Snow Roller 70L" at bounding box center [676, 366] width 269 height 299
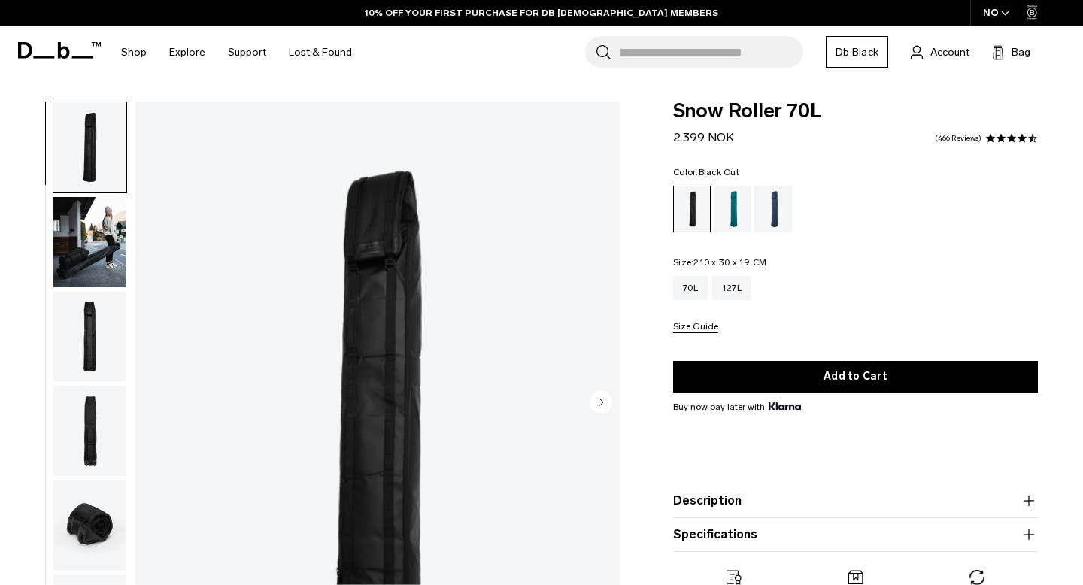
click at [70, 229] on img "button" at bounding box center [89, 242] width 73 height 90
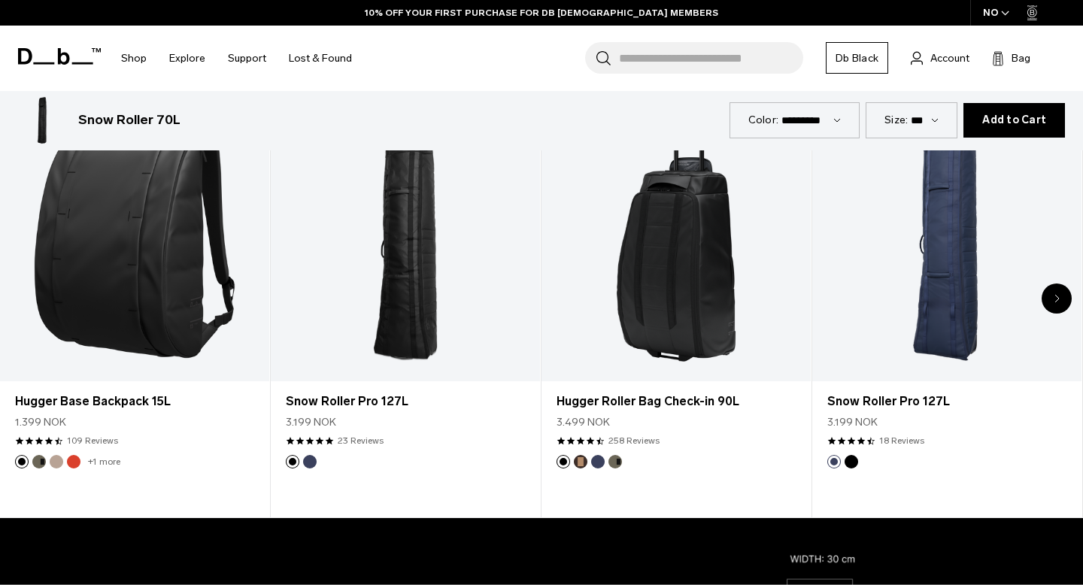
scroll to position [755, 0]
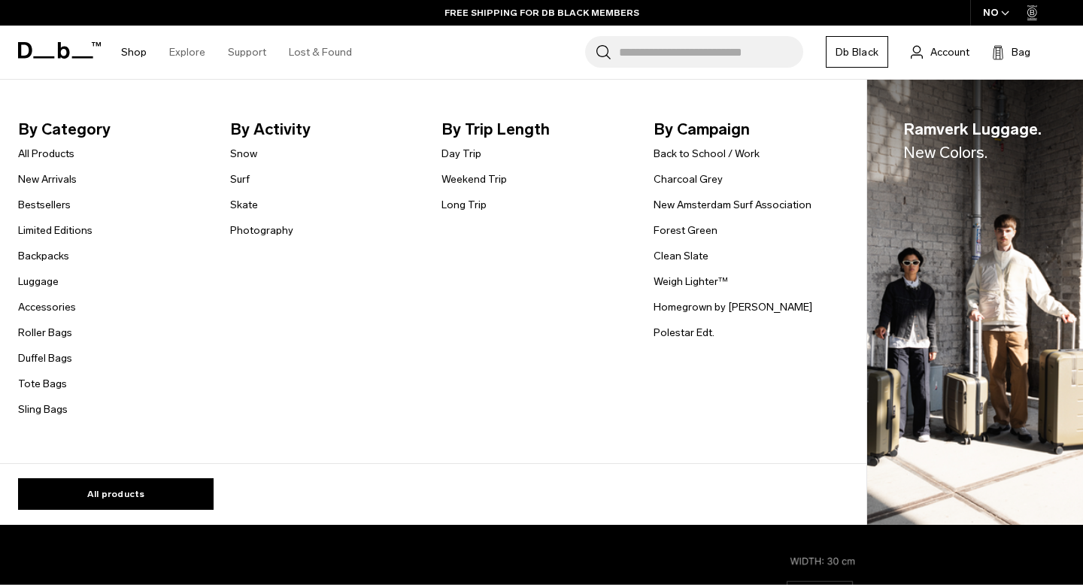
click at [471, 196] on li "Long Trip" at bounding box center [474, 205] width 65 height 18
click at [469, 202] on link "Long Trip" at bounding box center [464, 205] width 45 height 16
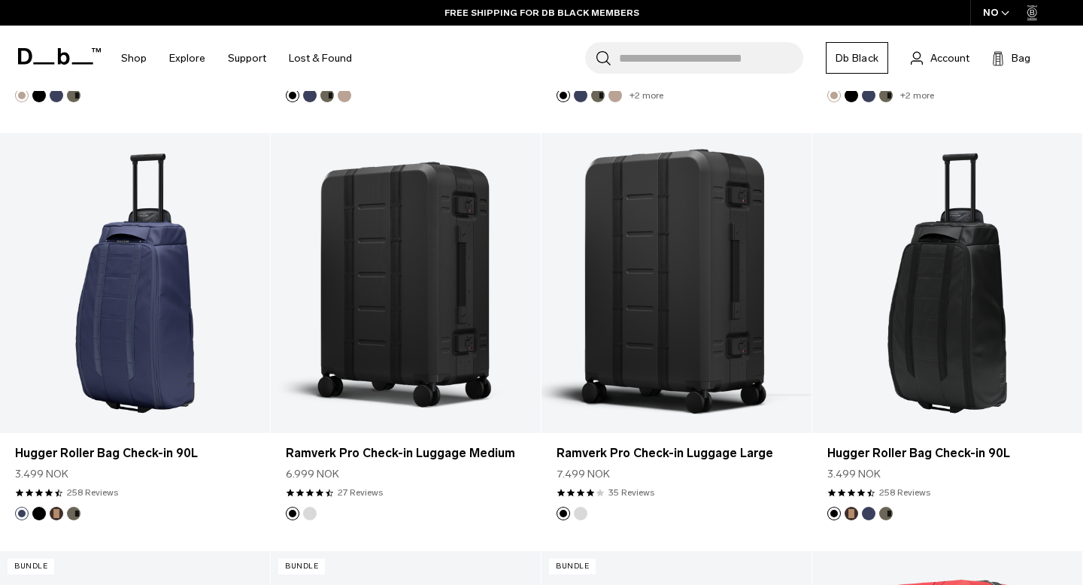
scroll to position [1165, 0]
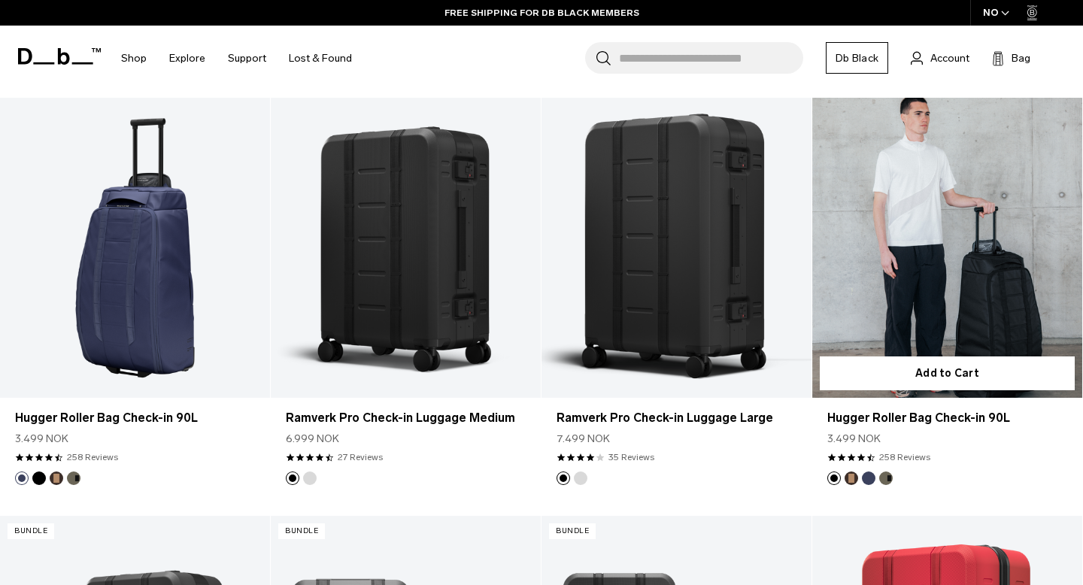
click at [967, 322] on link "Hugger Roller Bag Check-in 90L" at bounding box center [947, 248] width 270 height 300
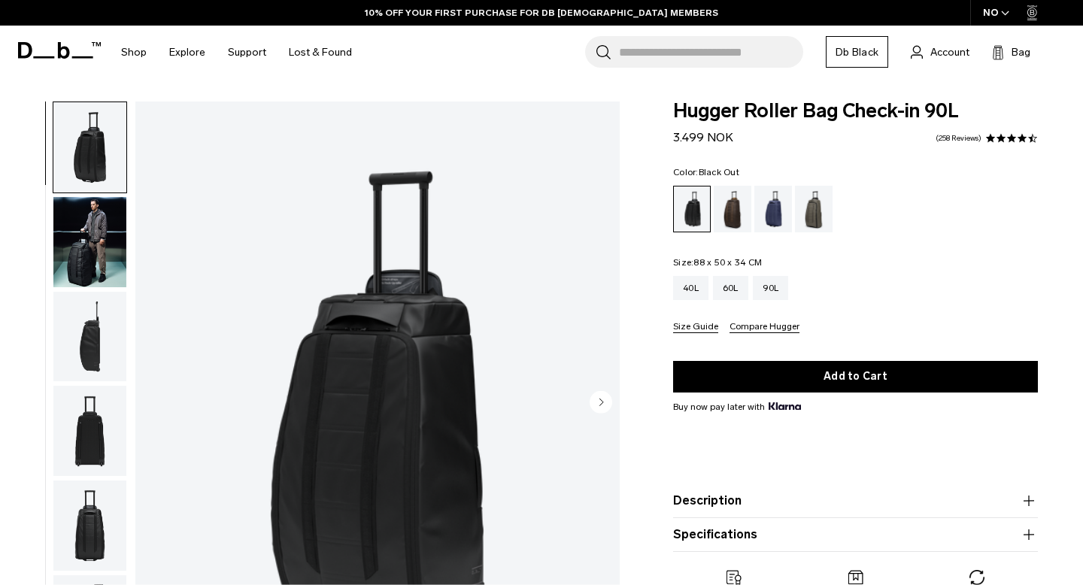
click at [93, 241] on img "button" at bounding box center [89, 242] width 73 height 90
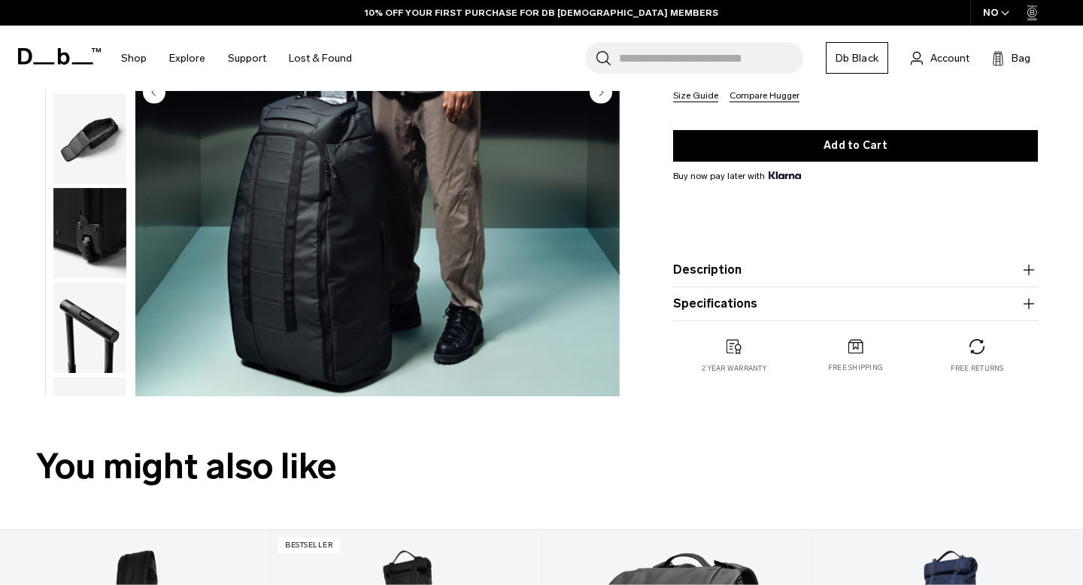
scroll to position [272, 0]
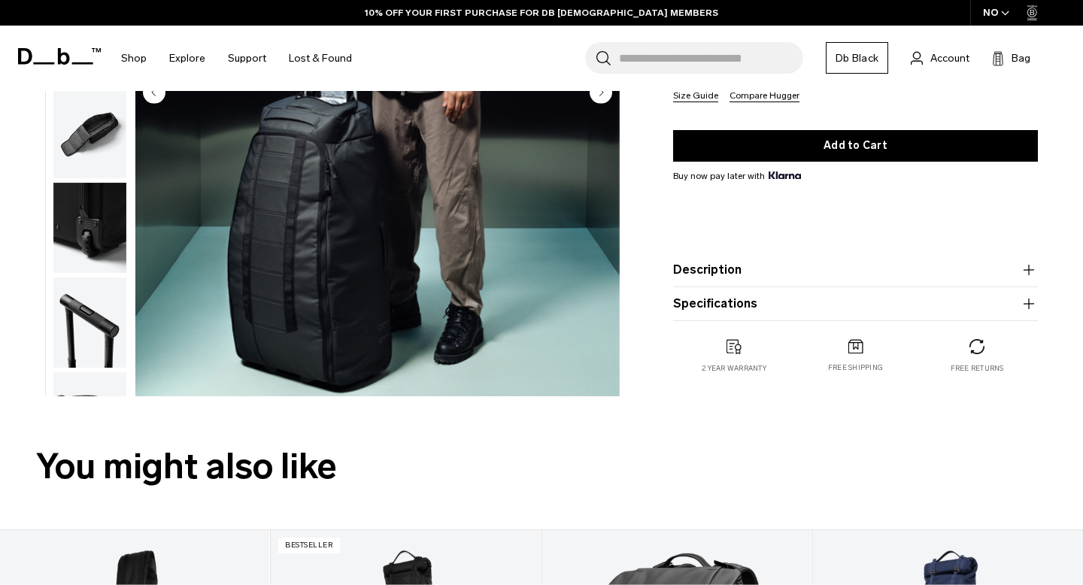
click at [96, 150] on img "button" at bounding box center [89, 134] width 73 height 90
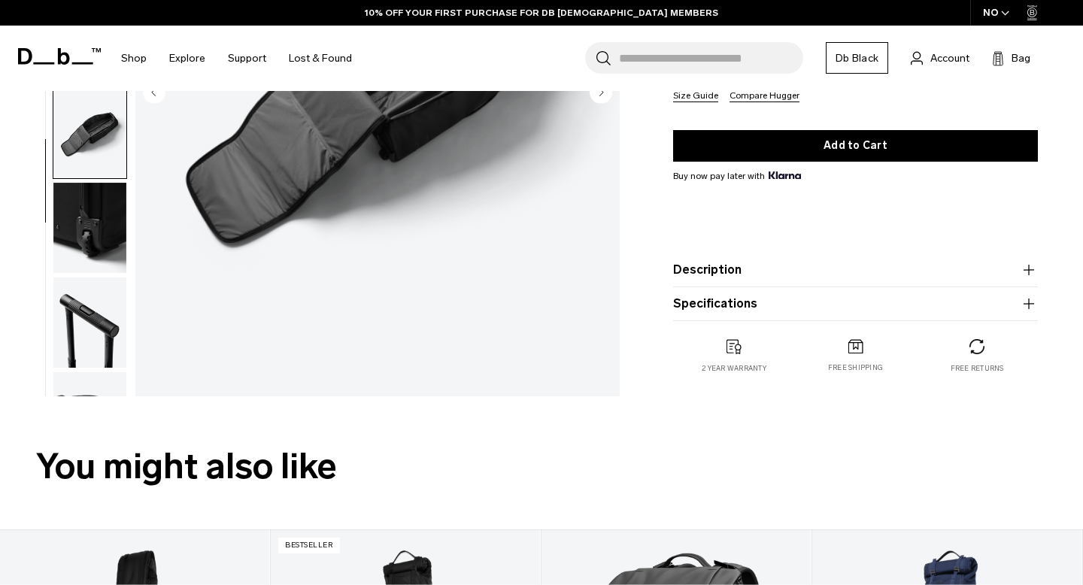
scroll to position [339, 0]
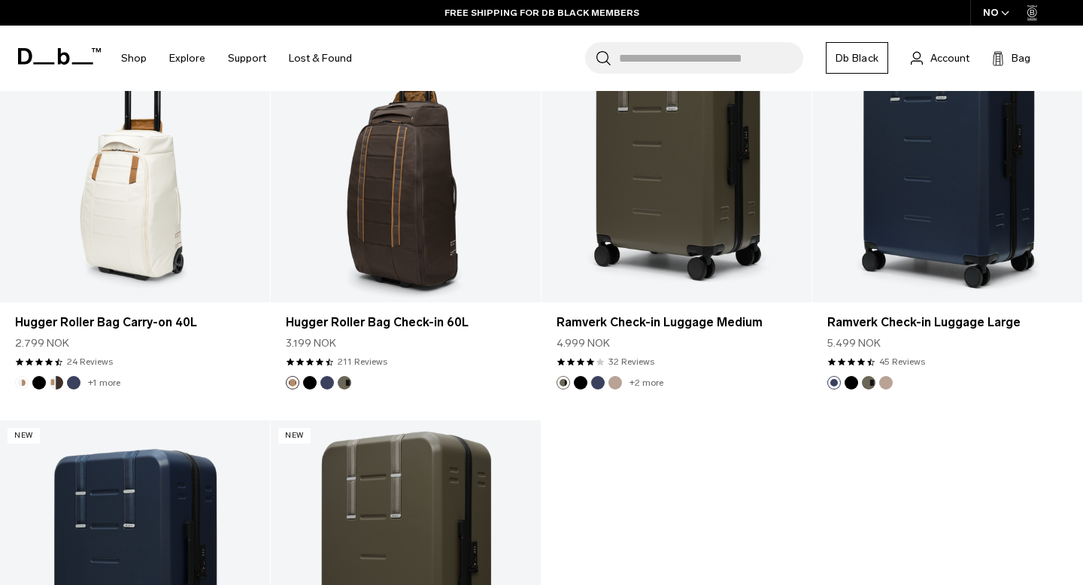
scroll to position [2780, 0]
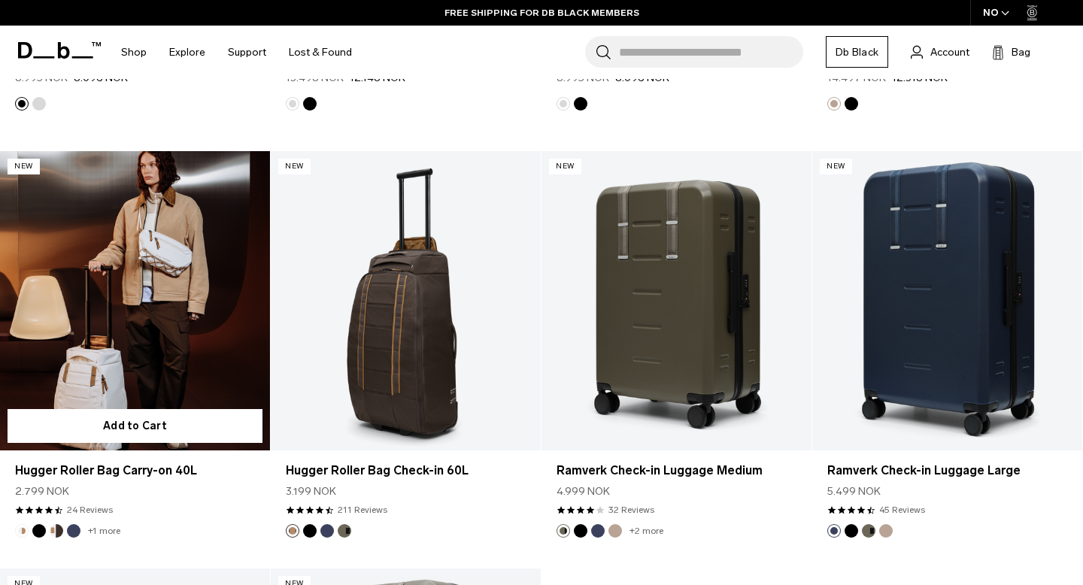
click at [166, 272] on link "Hugger Roller Bag Carry-on 40L" at bounding box center [135, 301] width 270 height 300
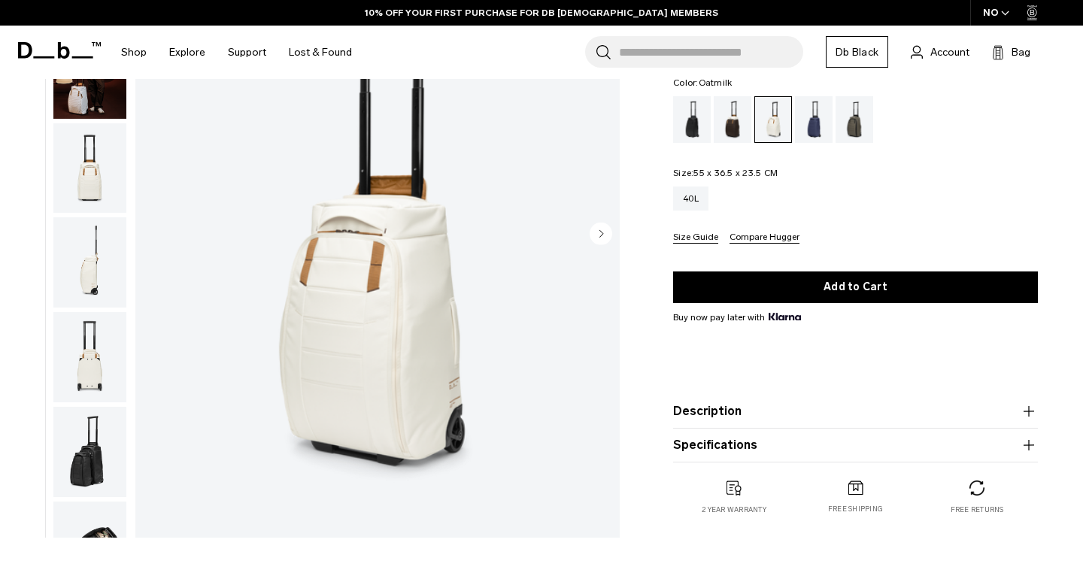
click at [94, 454] on img "button" at bounding box center [89, 452] width 73 height 90
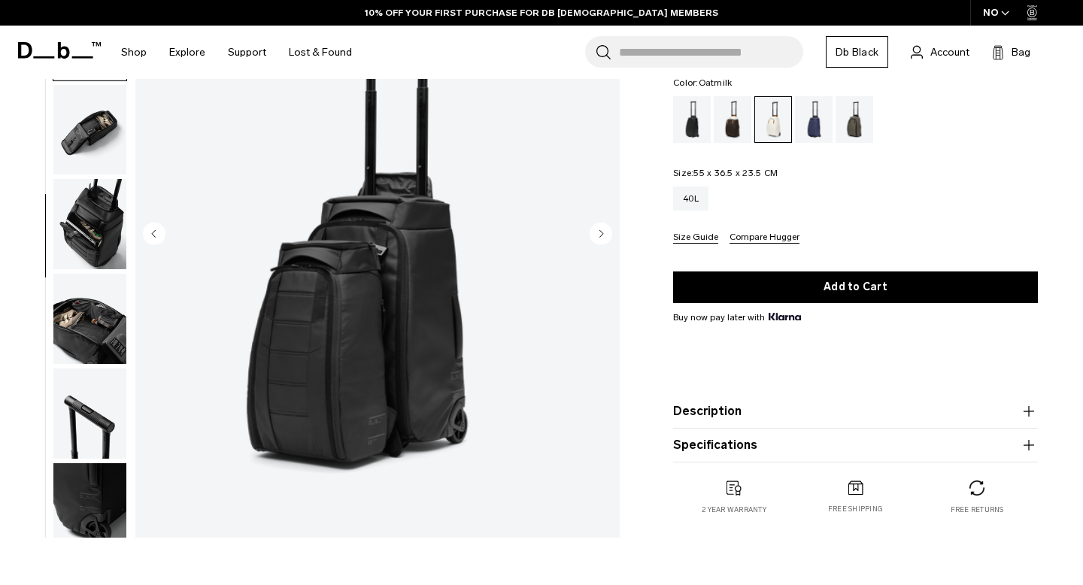
scroll to position [433, 0]
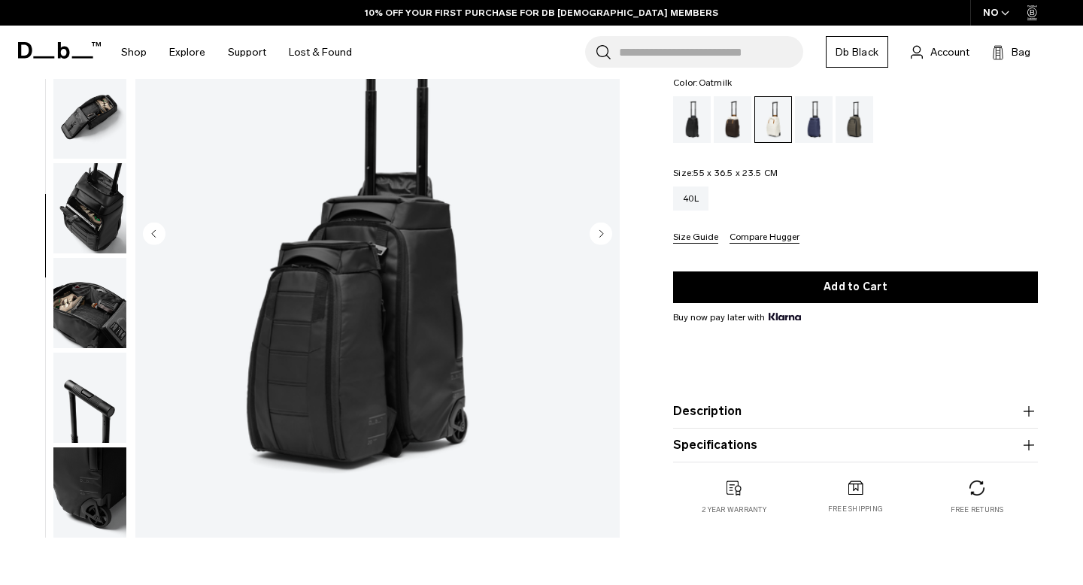
click at [97, 306] on img "button" at bounding box center [89, 303] width 73 height 90
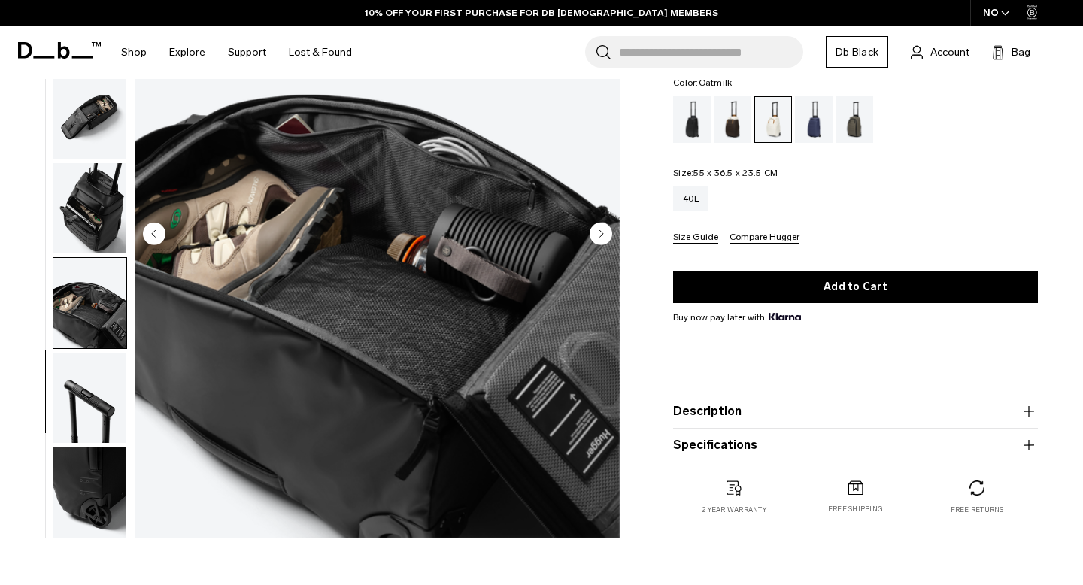
click at [94, 376] on img "button" at bounding box center [89, 398] width 73 height 90
